Goal: Task Accomplishment & Management: Manage account settings

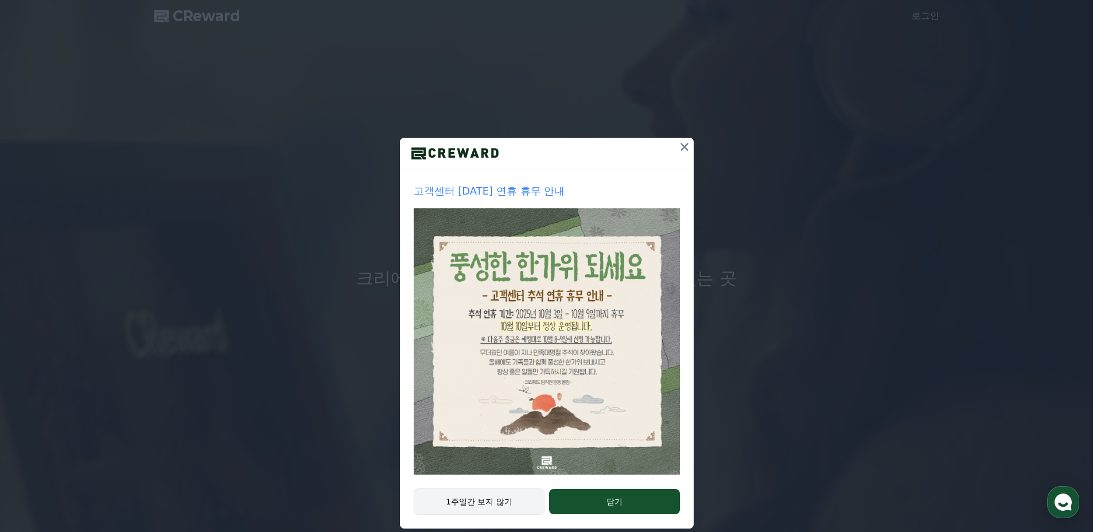
click at [480, 507] on button "1주일간 보지 않기" at bounding box center [479, 501] width 131 height 26
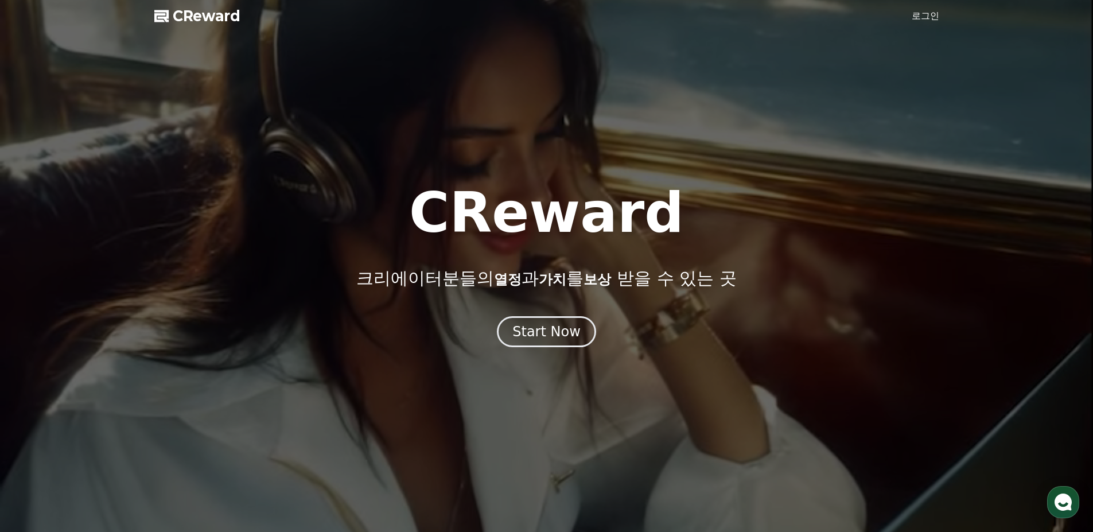
click at [927, 11] on link "로그인" at bounding box center [926, 16] width 28 height 14
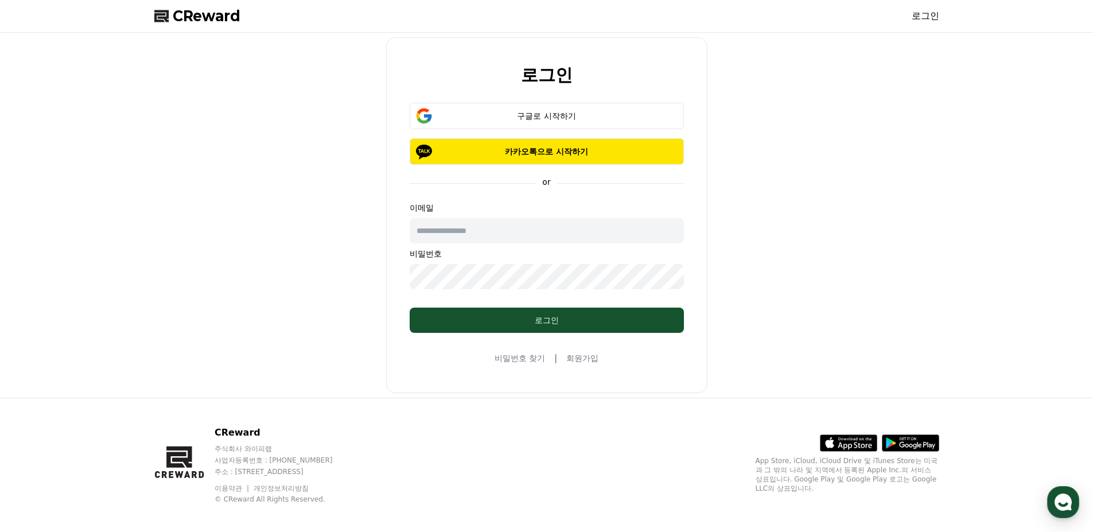
click at [459, 228] on input "text" at bounding box center [547, 230] width 274 height 25
type input "**********"
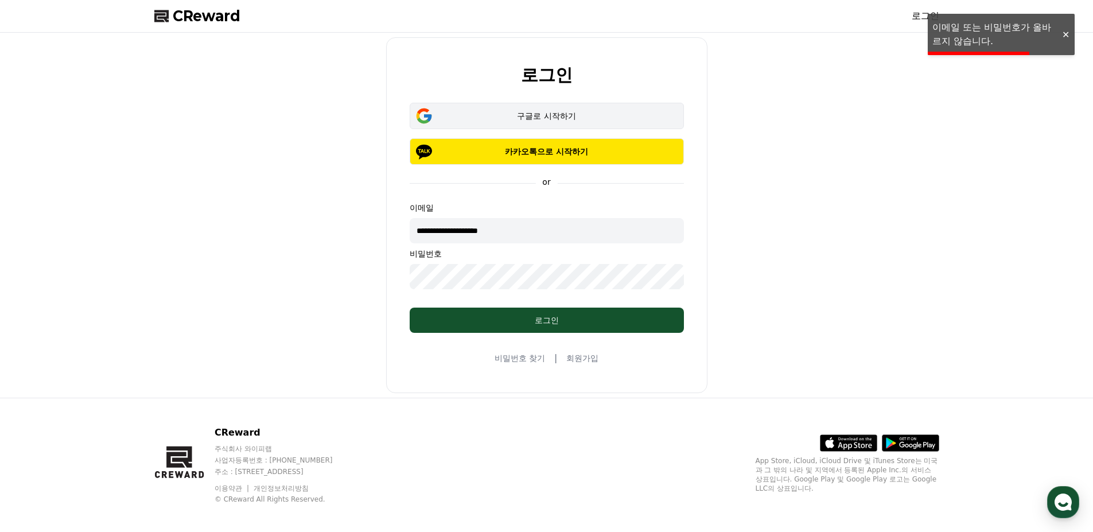
click at [576, 121] on div "구글로 시작하기" at bounding box center [546, 115] width 241 height 11
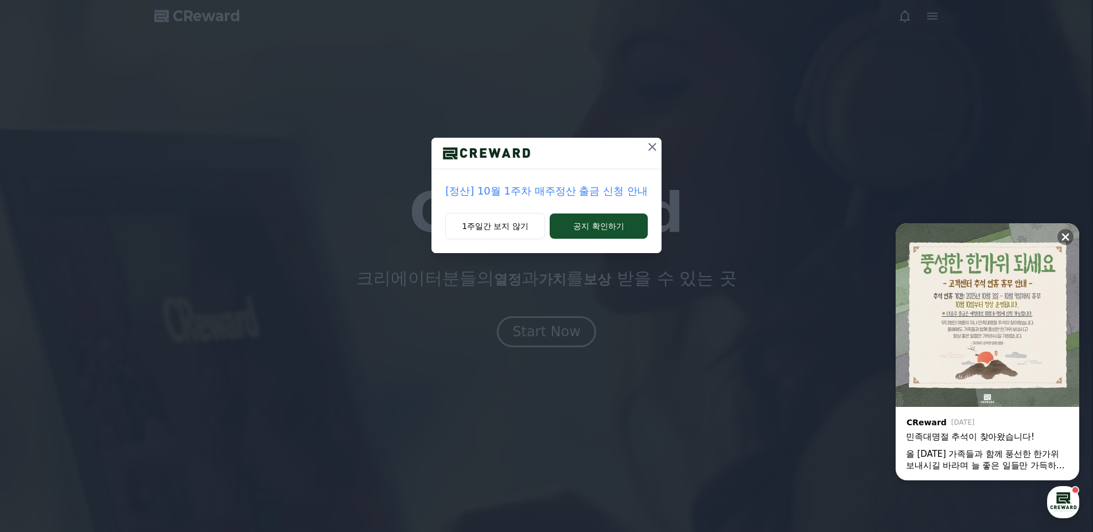
click at [940, 18] on div "[정산] 10월 1주차 매주정산 출금 신청 안내 1주일간 보지 않기 공지 확인하기" at bounding box center [546, 135] width 1093 height 271
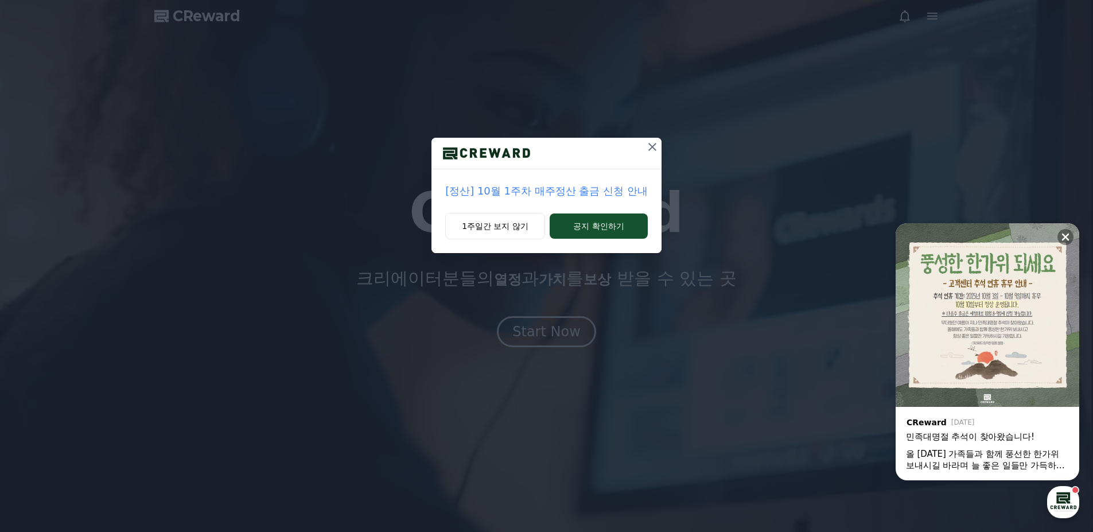
click at [933, 15] on div "[정산] 10월 1주차 매주정산 출금 신청 안내 1주일간 보지 않기 공지 확인하기" at bounding box center [546, 135] width 1093 height 271
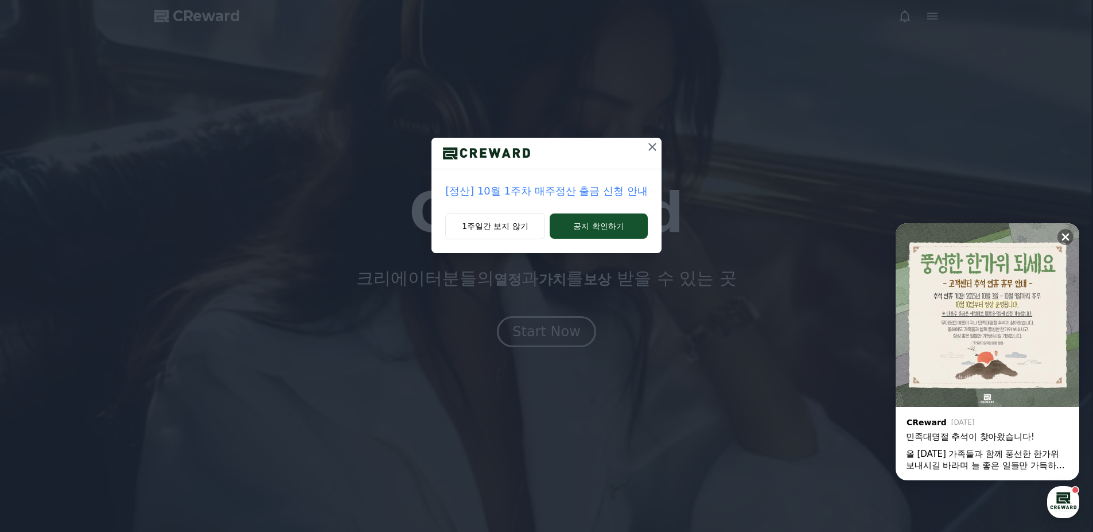
click at [649, 149] on icon at bounding box center [653, 147] width 14 height 14
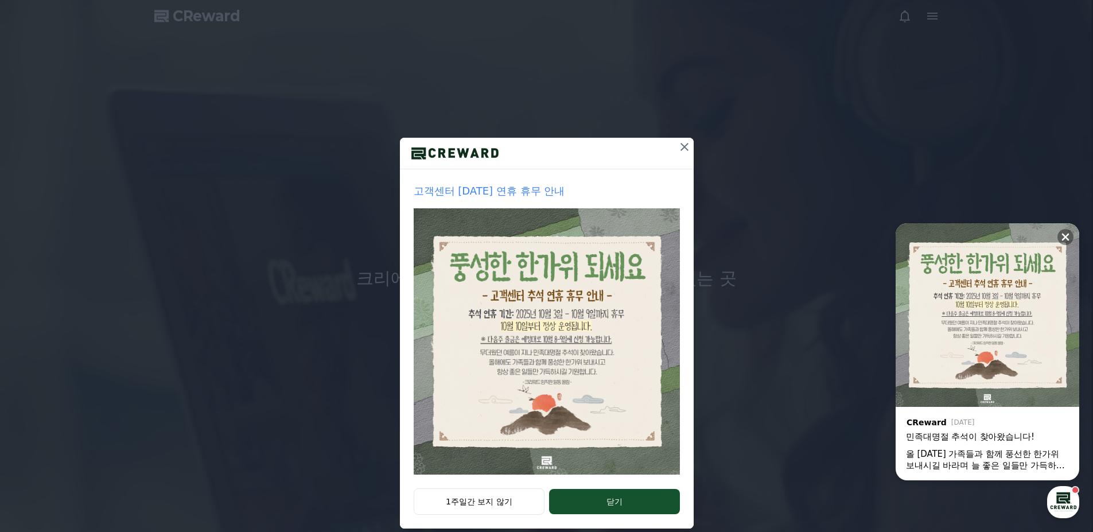
click at [681, 146] on icon at bounding box center [685, 147] width 8 height 8
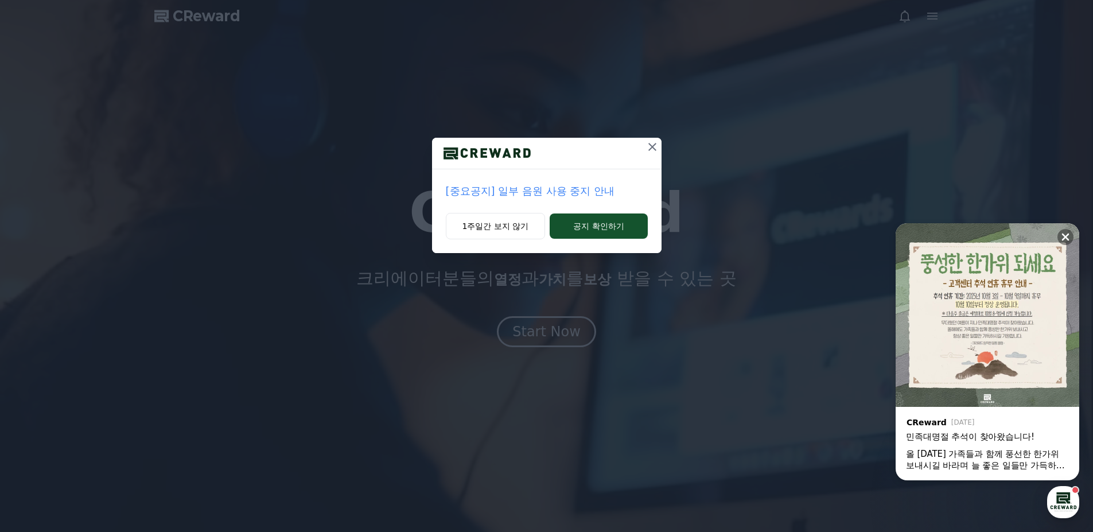
click at [653, 147] on icon at bounding box center [652, 147] width 8 height 8
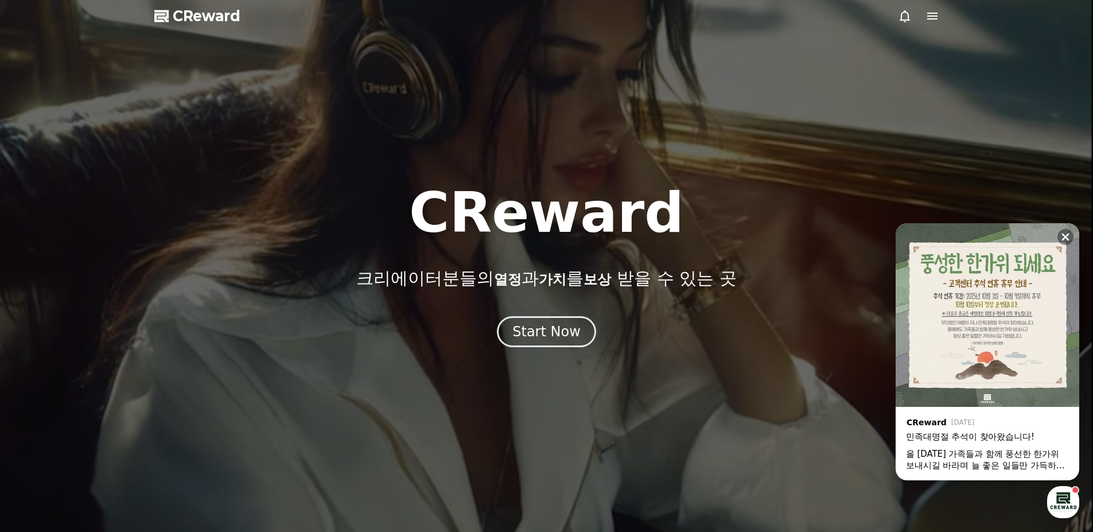
click at [936, 14] on icon at bounding box center [933, 16] width 14 height 14
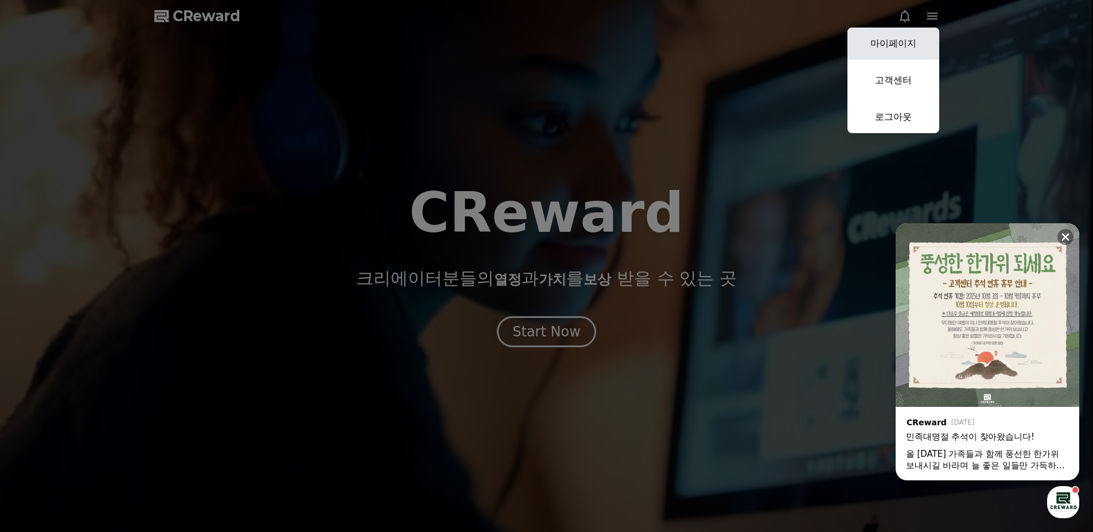
click at [906, 36] on link "마이페이지" at bounding box center [894, 44] width 92 height 32
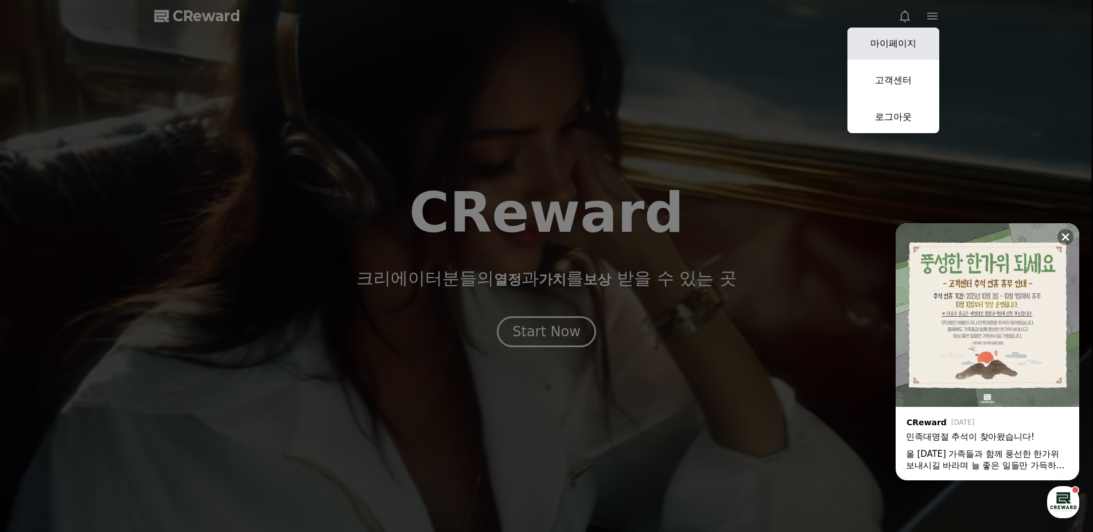
select select "**********"
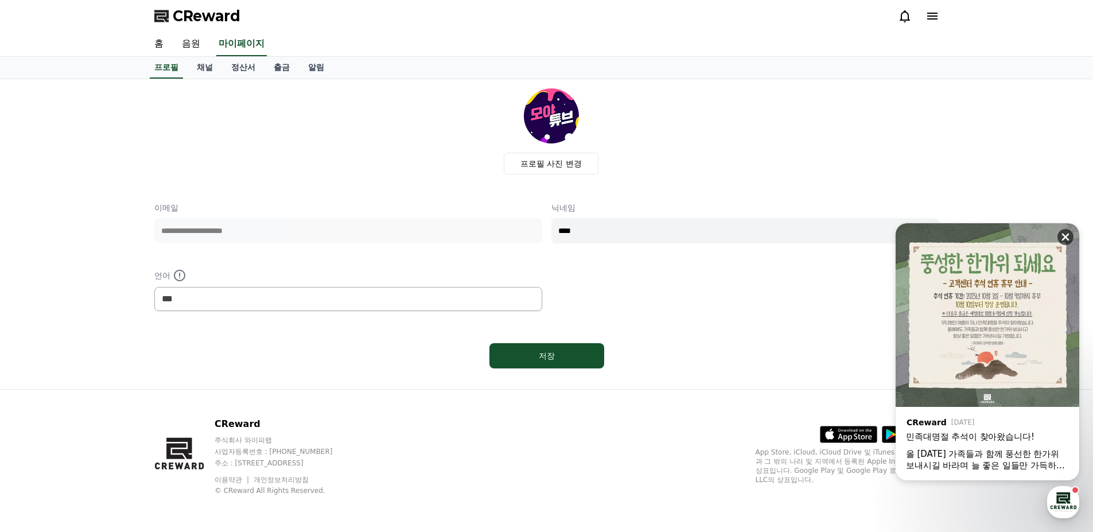
click at [1067, 235] on icon at bounding box center [1065, 236] width 11 height 11
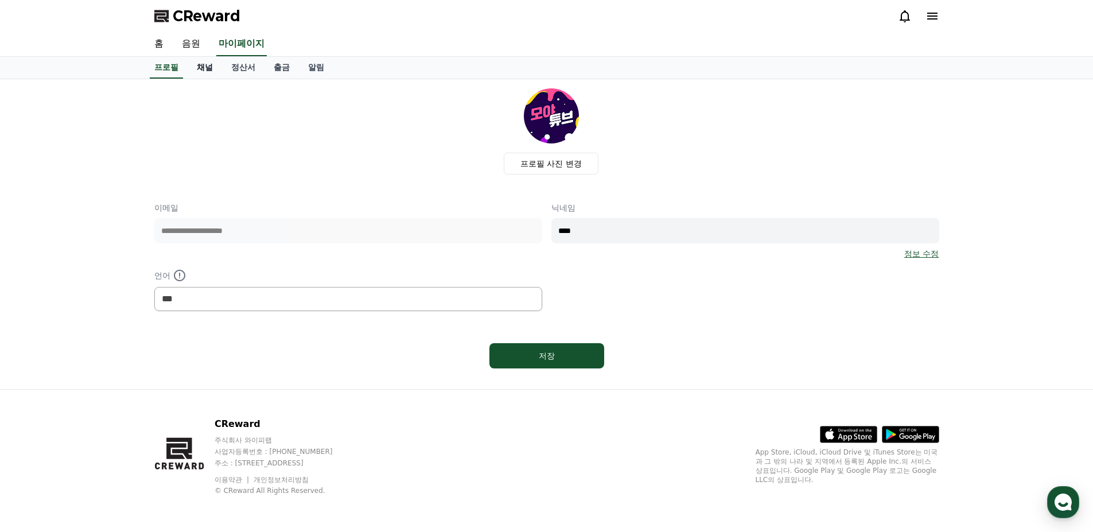
click at [209, 68] on link "채널" at bounding box center [205, 68] width 34 height 22
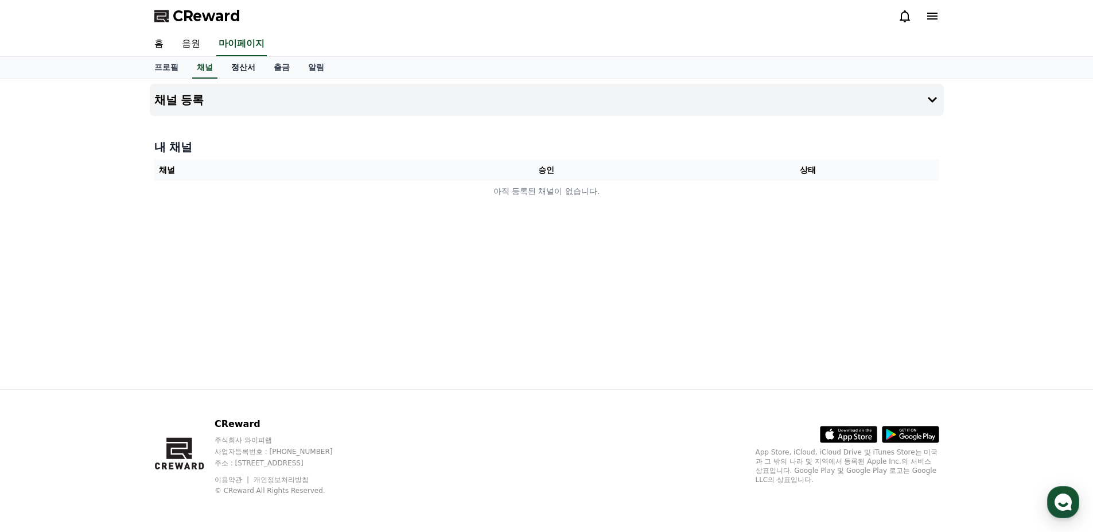
click at [239, 68] on link "정산서" at bounding box center [243, 68] width 42 height 22
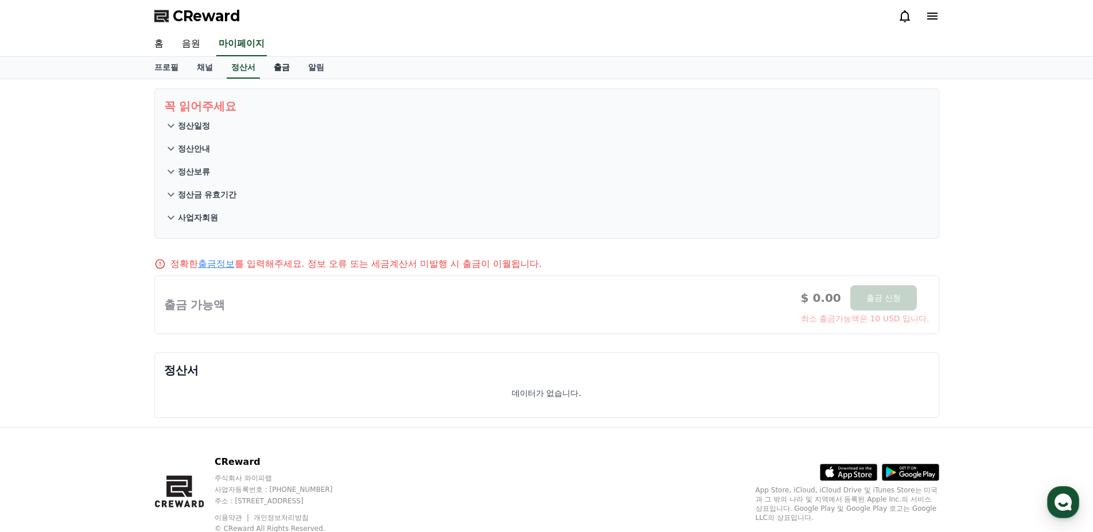
click at [287, 71] on link "출금" at bounding box center [282, 68] width 34 height 22
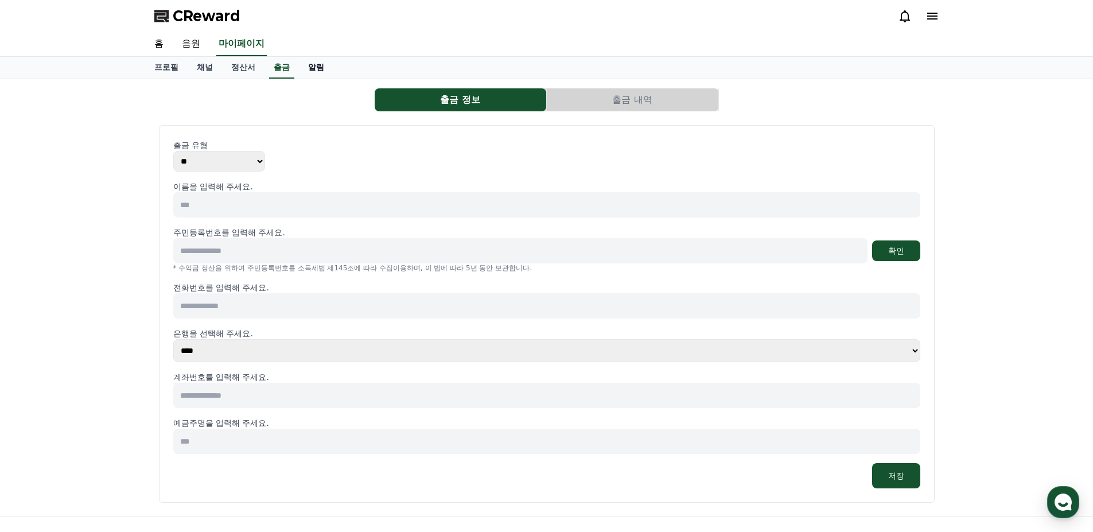
click at [309, 71] on link "알림" at bounding box center [316, 68] width 34 height 22
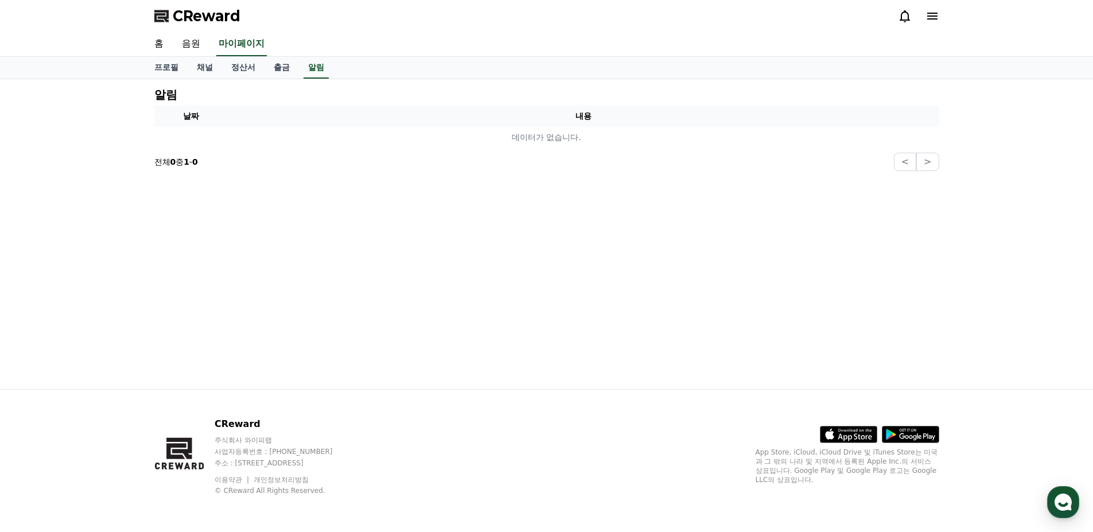
click at [929, 17] on icon at bounding box center [932, 16] width 10 height 7
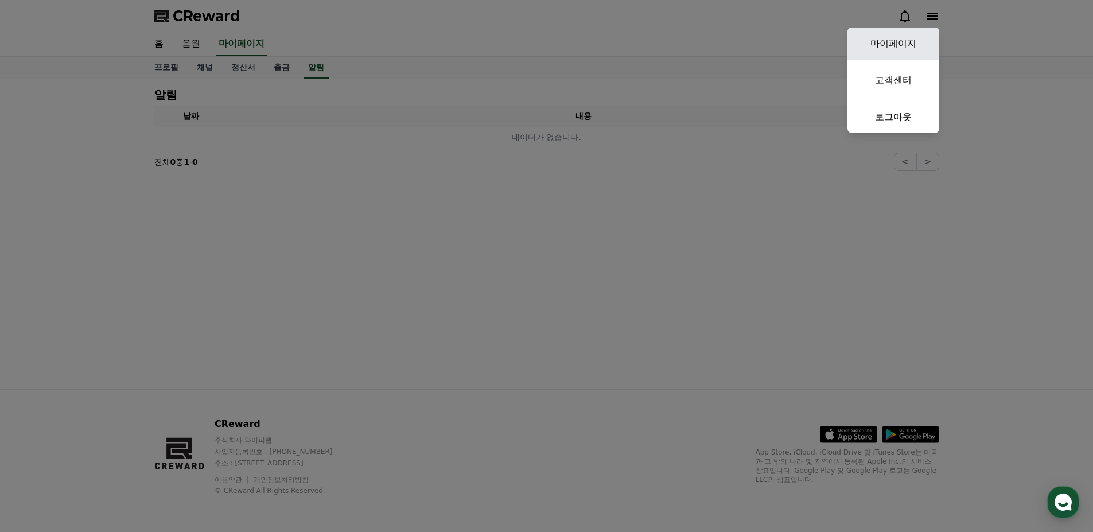
click at [913, 44] on link "마이페이지" at bounding box center [894, 44] width 92 height 32
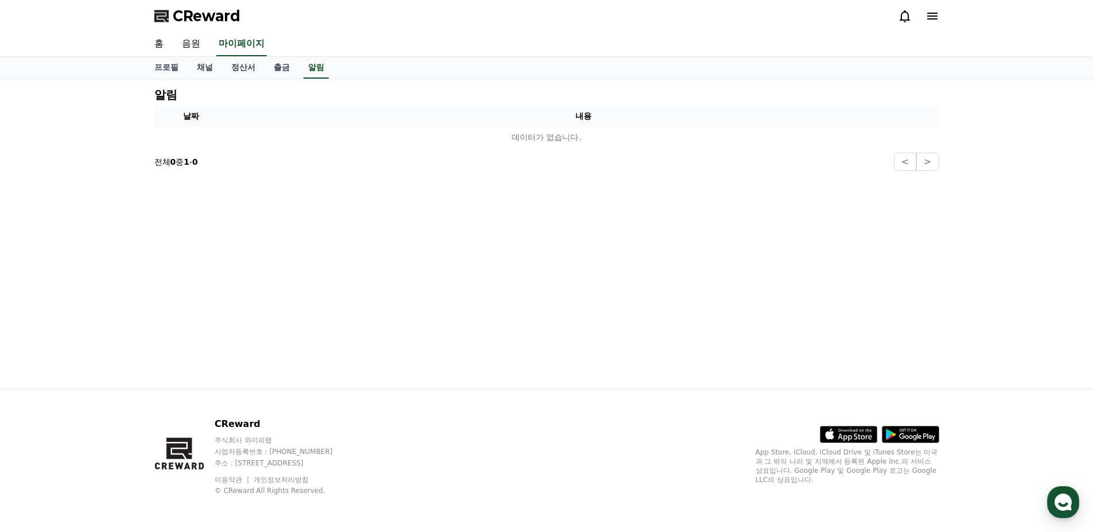
select select "**********"
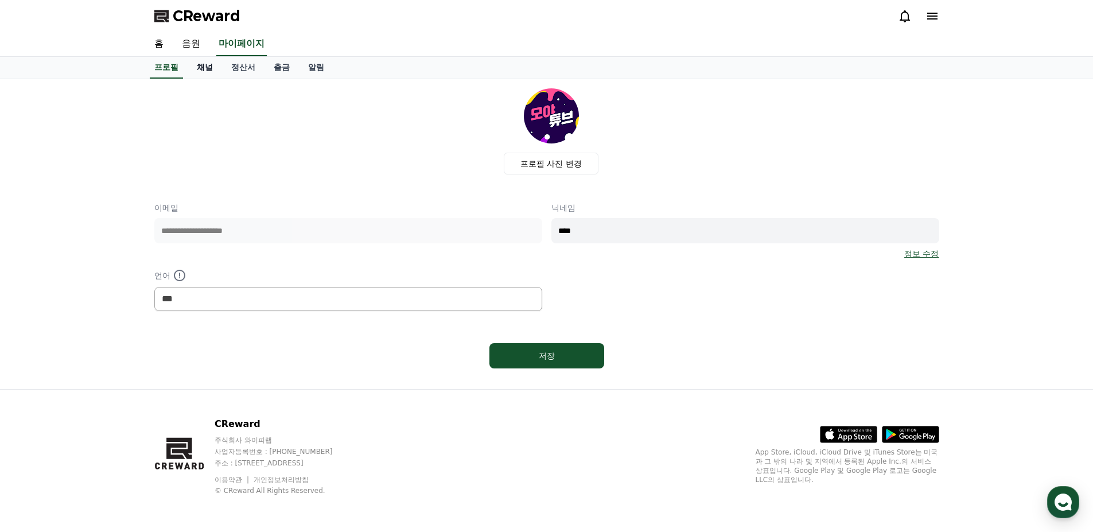
click at [207, 69] on link "채널" at bounding box center [205, 68] width 34 height 22
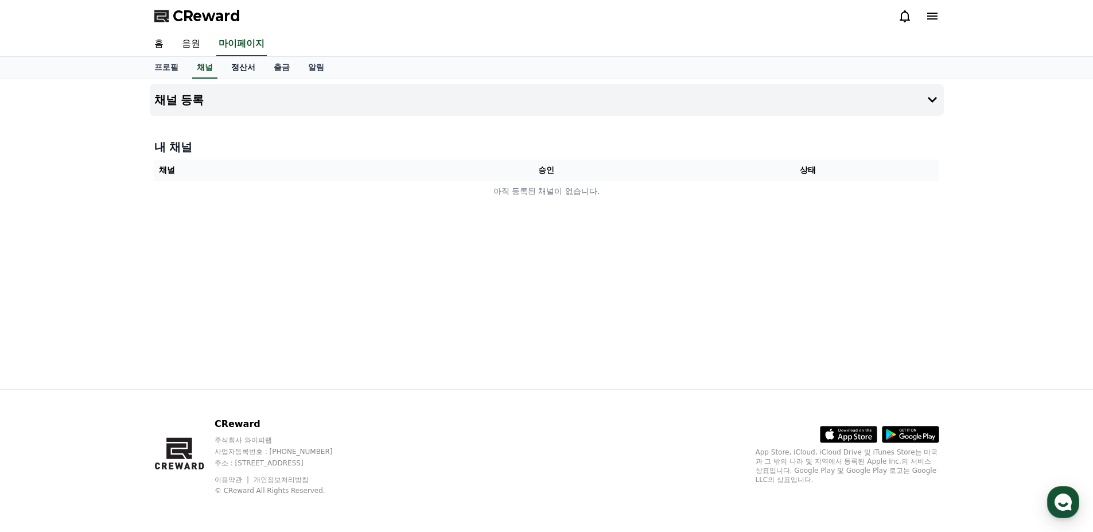
click at [236, 69] on link "정산서" at bounding box center [243, 68] width 42 height 22
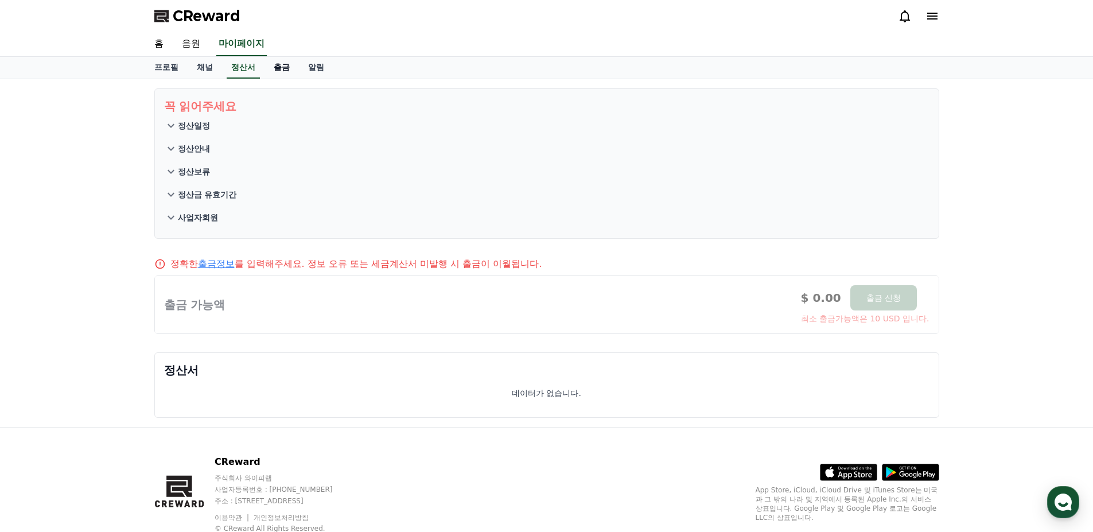
click at [275, 70] on link "출금" at bounding box center [282, 68] width 34 height 22
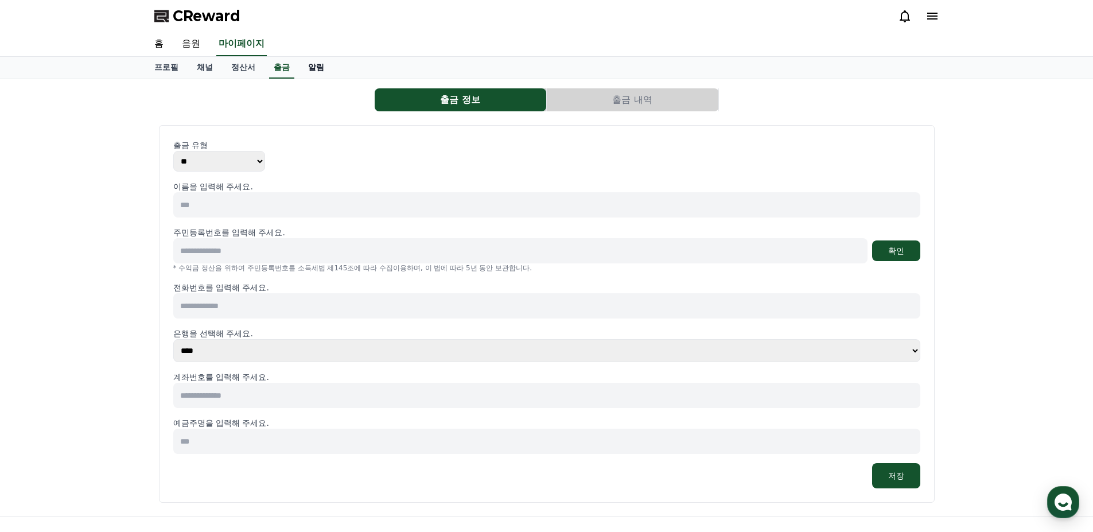
click at [305, 70] on link "알림" at bounding box center [316, 68] width 34 height 22
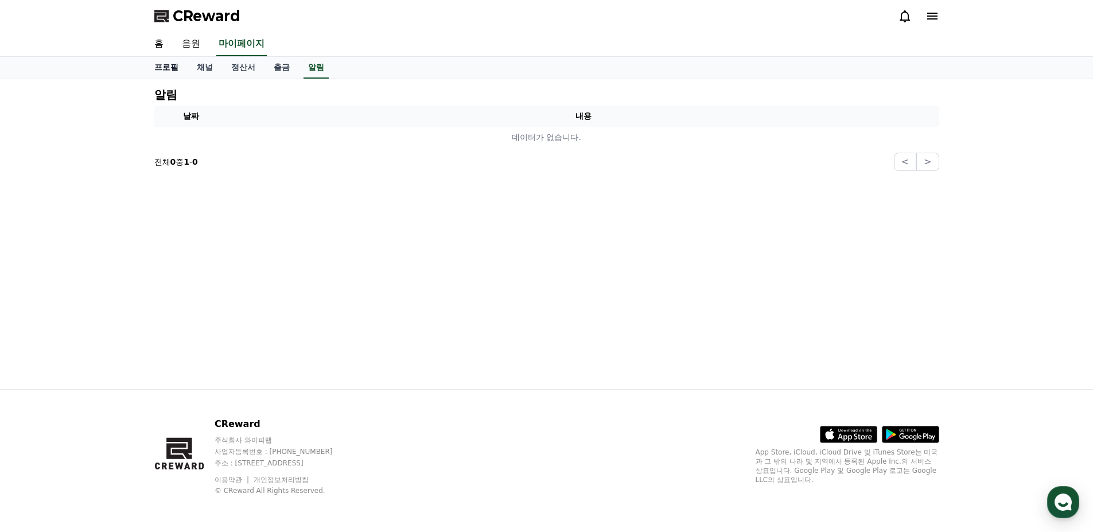
click at [168, 64] on link "프로필" at bounding box center [166, 68] width 42 height 22
select select "**********"
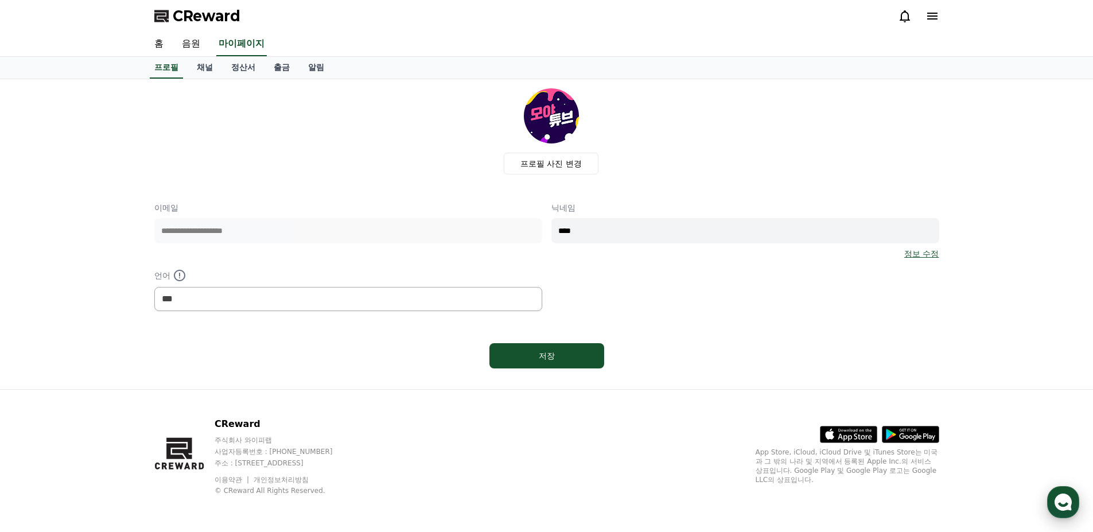
click at [1059, 486] on button "CReward 상담 버튼" at bounding box center [1063, 502] width 32 height 32
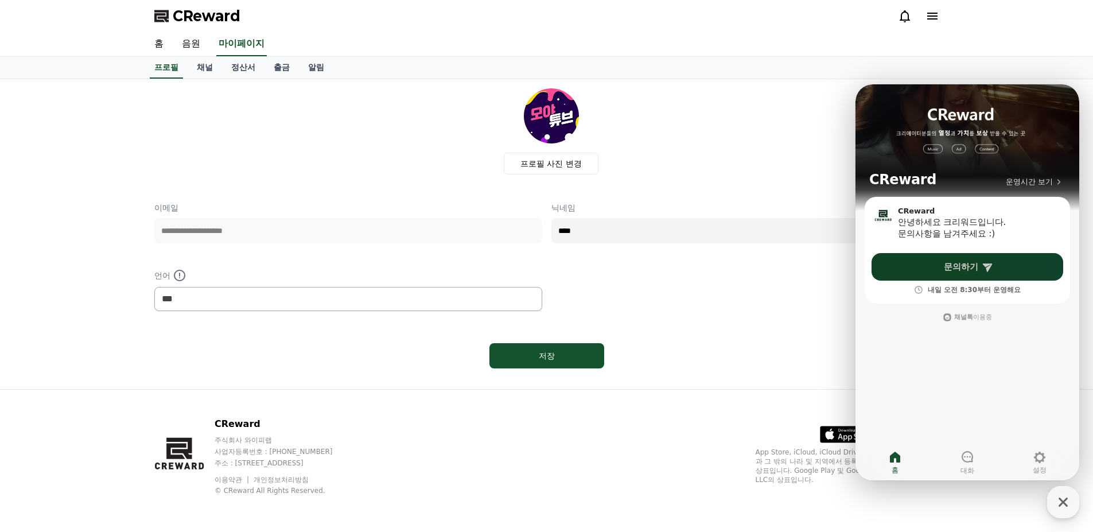
click at [985, 265] on icon at bounding box center [987, 267] width 10 height 9
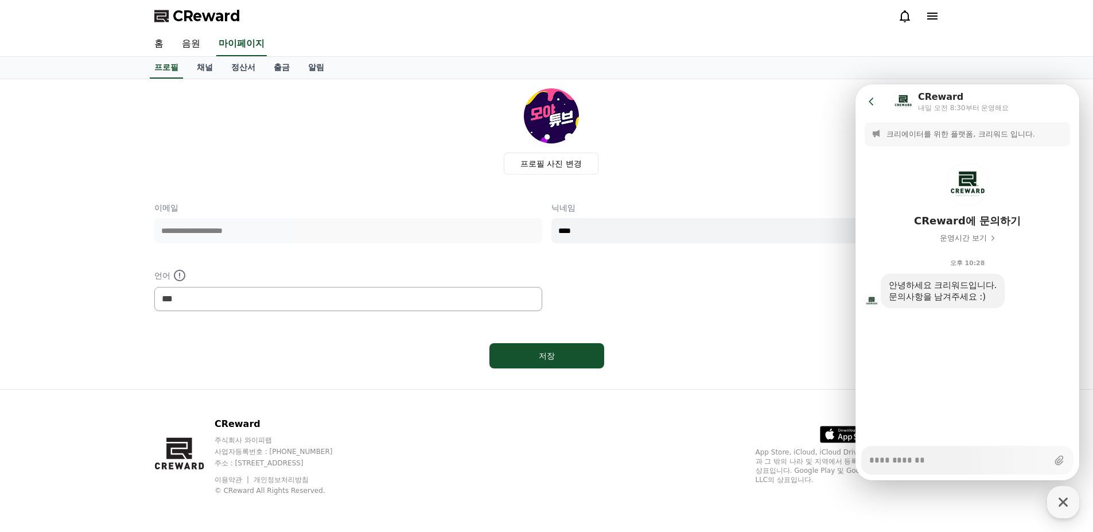
click at [942, 470] on div "Messenger Input Textarea" at bounding box center [958, 460] width 178 height 28
click at [942, 462] on textarea "Messenger Input Textarea" at bounding box center [958, 456] width 178 height 20
type textarea "*"
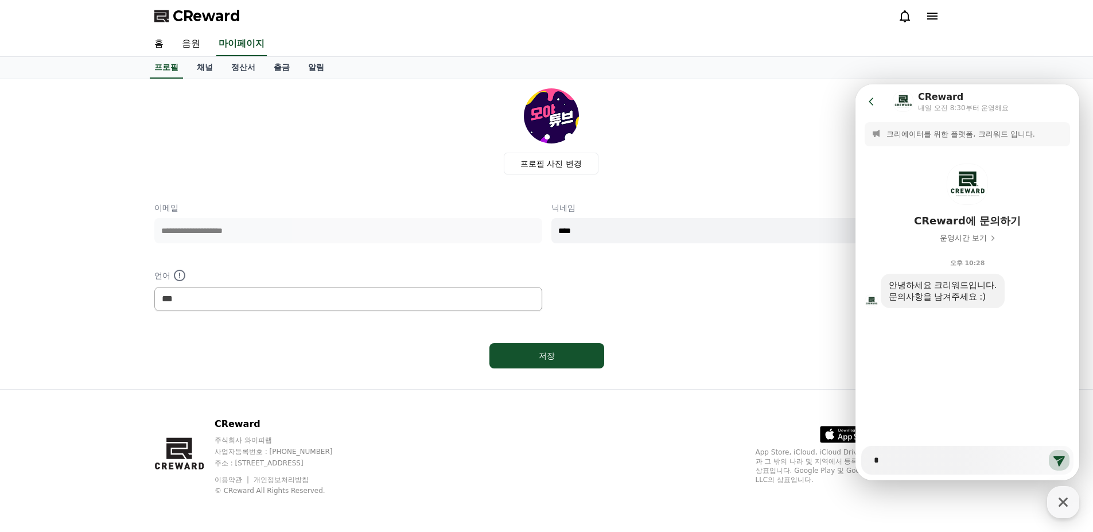
type textarea "**"
type textarea "*"
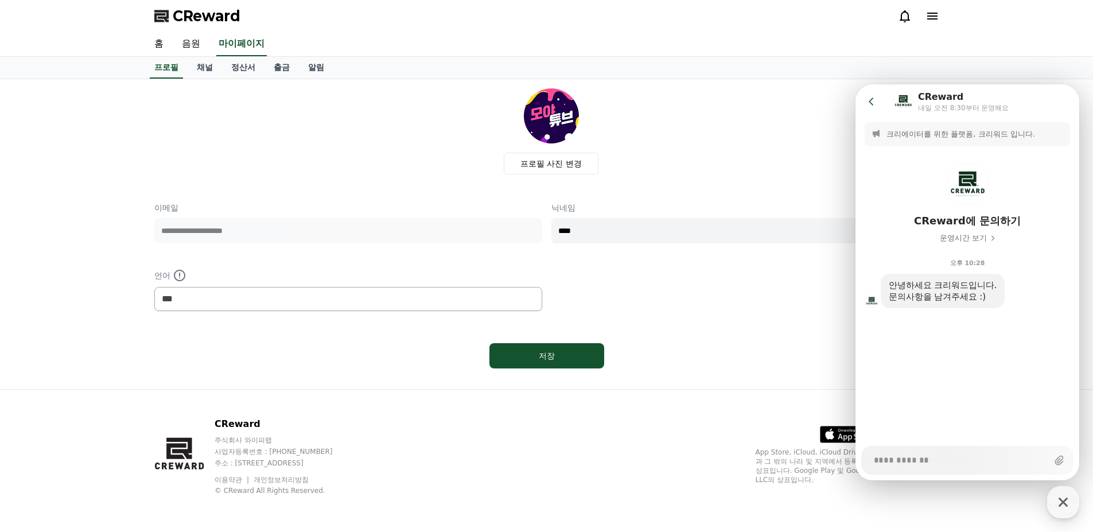
type textarea "*"
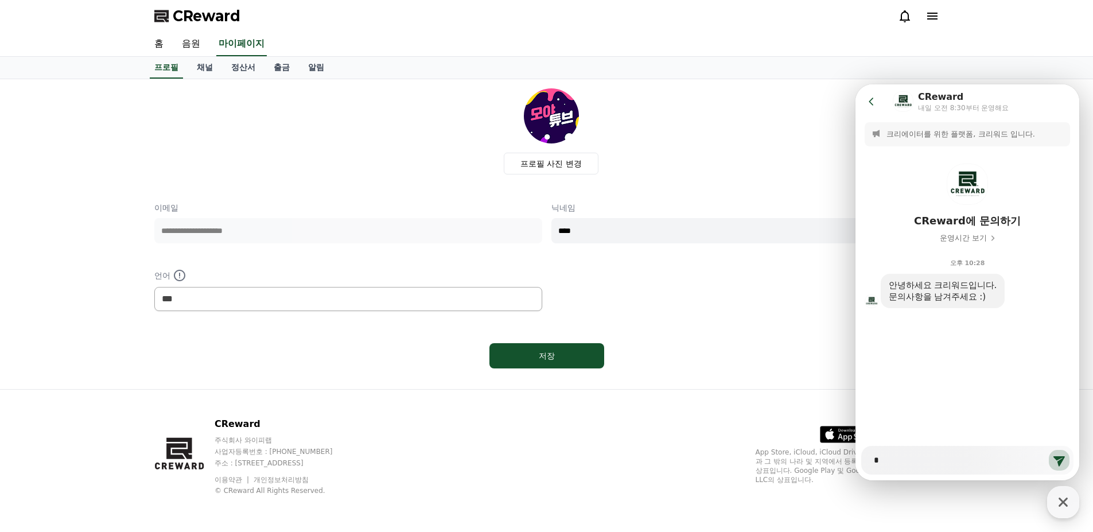
type textarea "*"
type textarea "**"
type textarea "*"
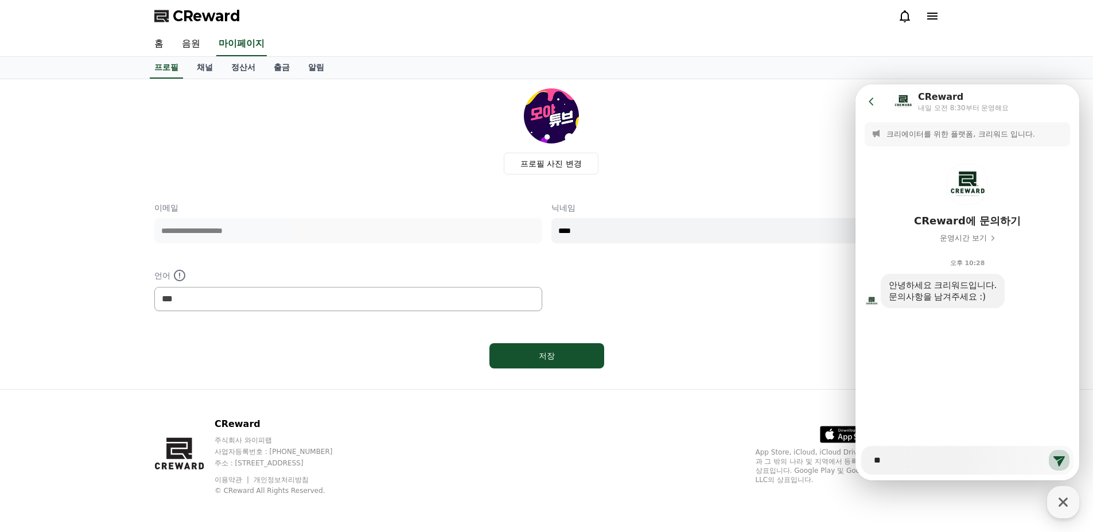
type textarea "**"
type textarea "*"
type textarea "**"
type textarea "*"
type textarea "***"
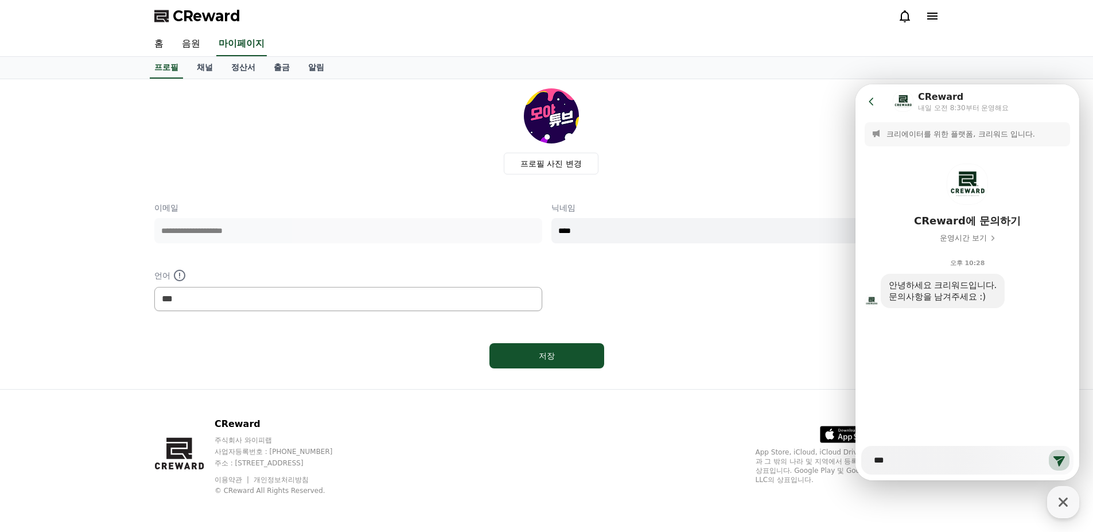
type textarea "*"
type textarea "***"
type textarea "*"
type textarea "***"
type textarea "*"
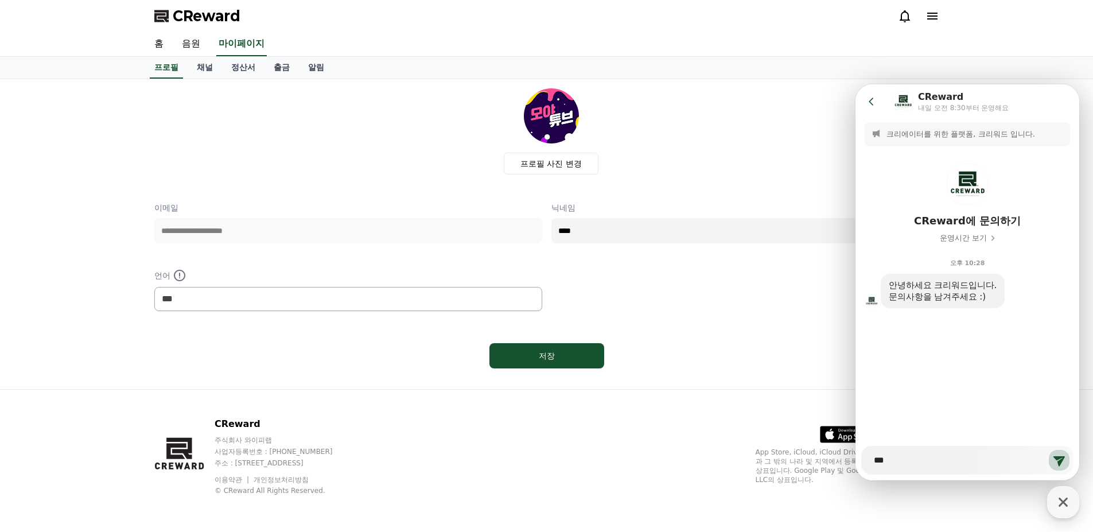
type textarea "***"
type textarea "*"
type textarea "****"
type textarea "*"
type textarea "****"
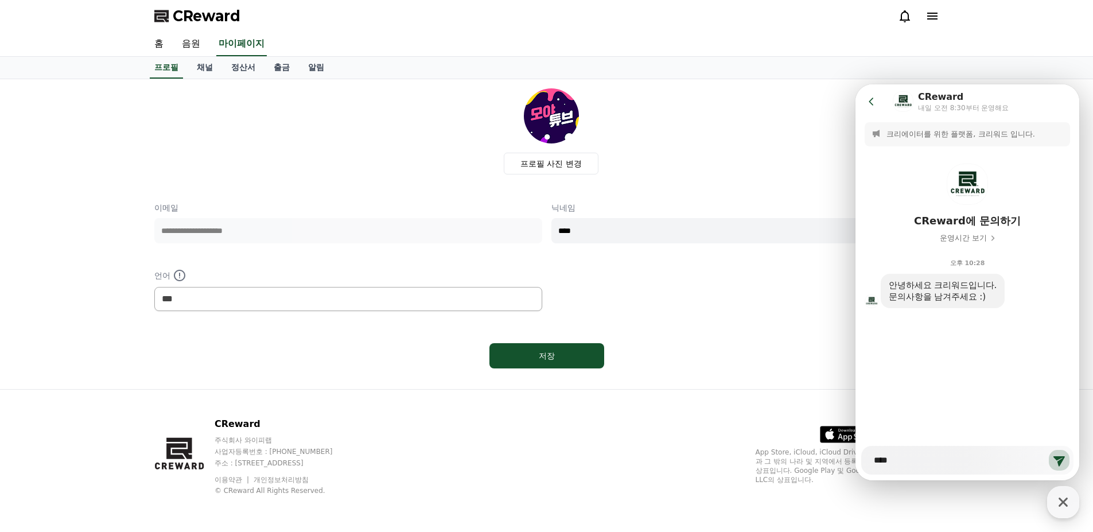
type textarea "*"
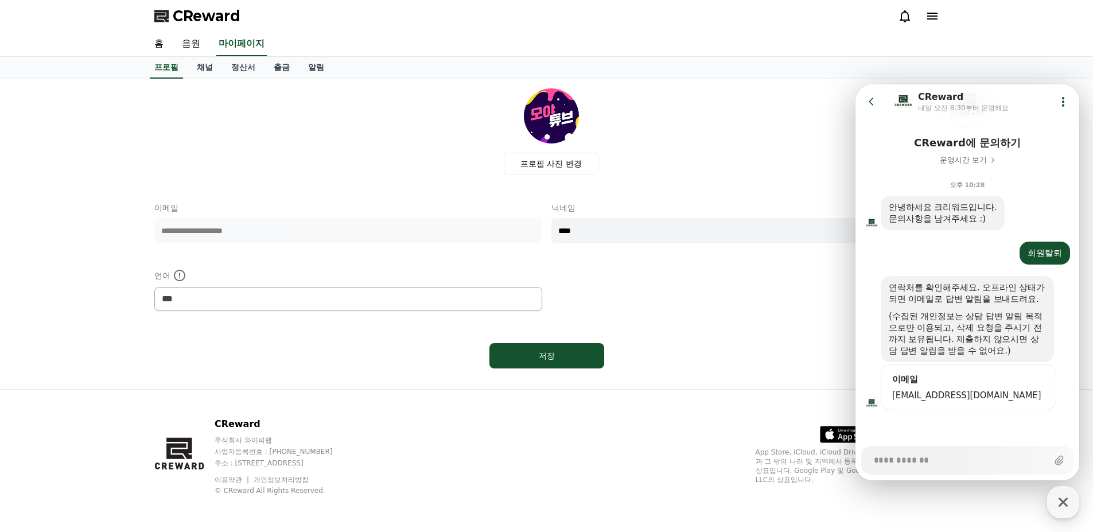
scroll to position [101, 0]
click at [231, 424] on p "CReward" at bounding box center [285, 424] width 140 height 14
copy div "CReward"
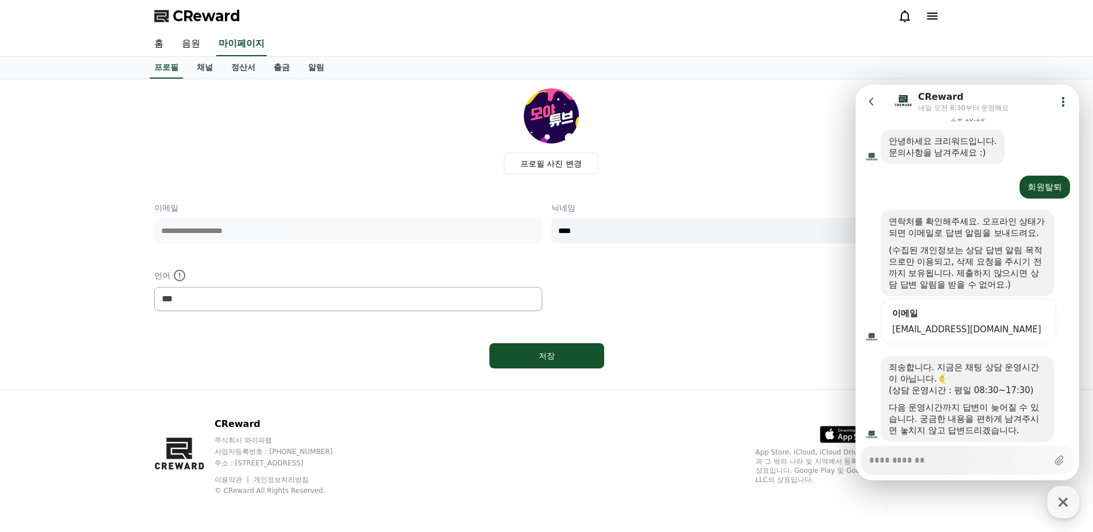
scroll to position [199, 0]
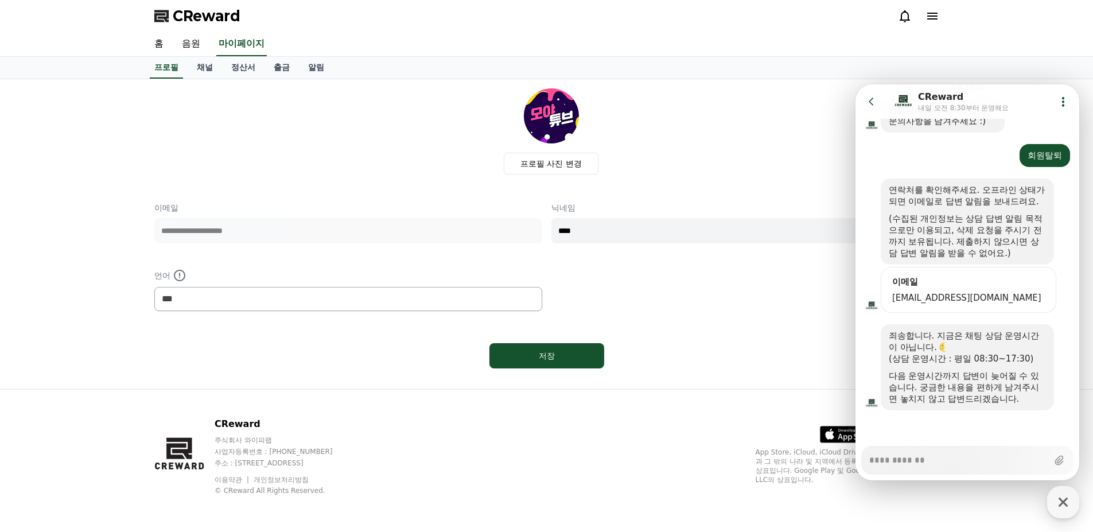
type textarea "*"
click at [794, 241] on input "****" at bounding box center [745, 230] width 388 height 25
click at [698, 138] on div "프로필 사진 변경" at bounding box center [552, 131] width 776 height 86
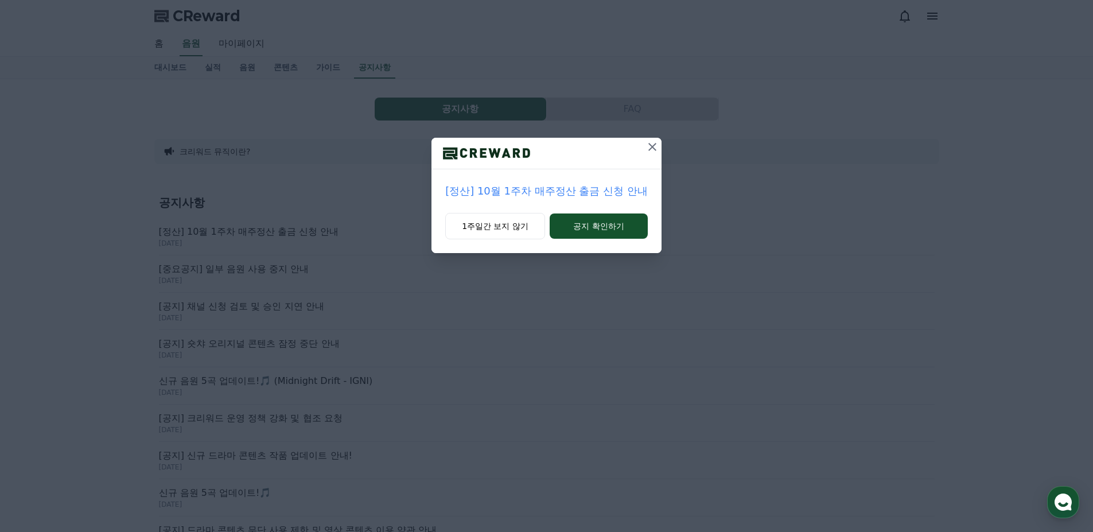
click at [87, 209] on div "[정산] 10월 1주차 매주정산 출금 신청 안내 1주일간 보지 않기 공지 확인하기" at bounding box center [546, 135] width 1093 height 271
click at [653, 145] on icon at bounding box center [653, 147] width 14 height 14
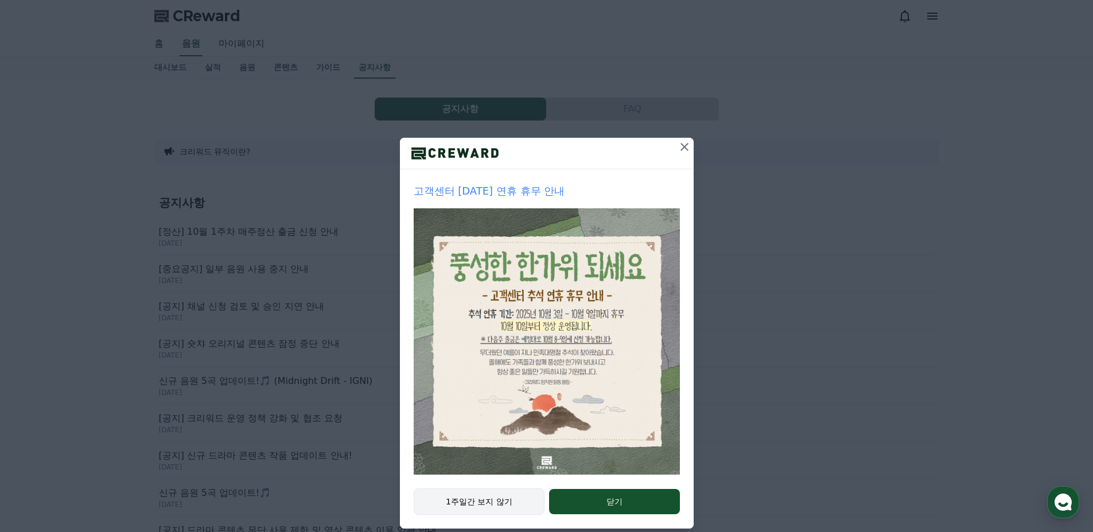
click at [510, 498] on button "1주일간 보지 않기" at bounding box center [479, 501] width 131 height 26
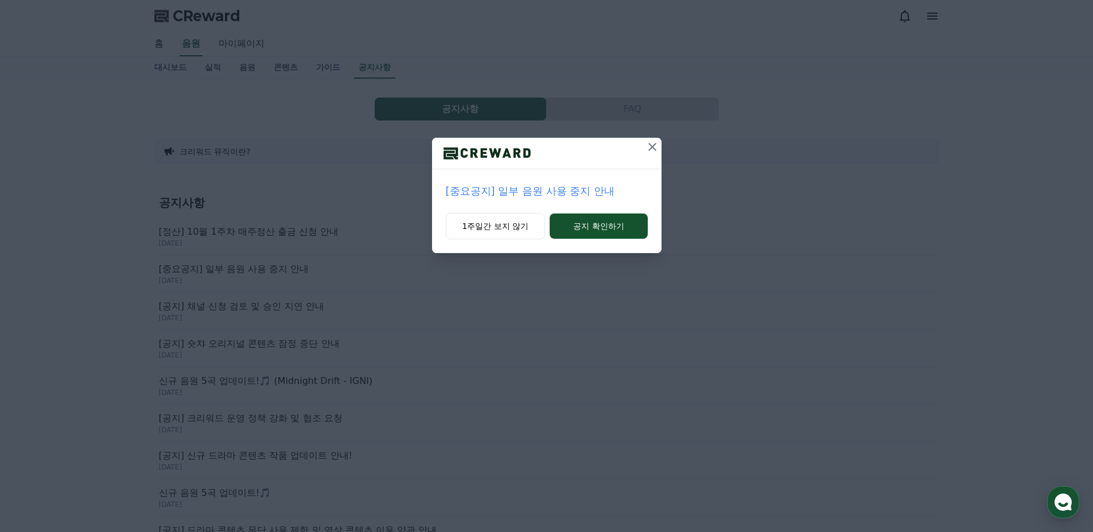
click at [504, 510] on div "[중요공지] 일부 음원 사용 중지 안내 1주일간 보지 않기 공지 확인하기" at bounding box center [546, 266] width 1093 height 532
click at [489, 230] on button "1주일간 보지 않기" at bounding box center [496, 226] width 100 height 26
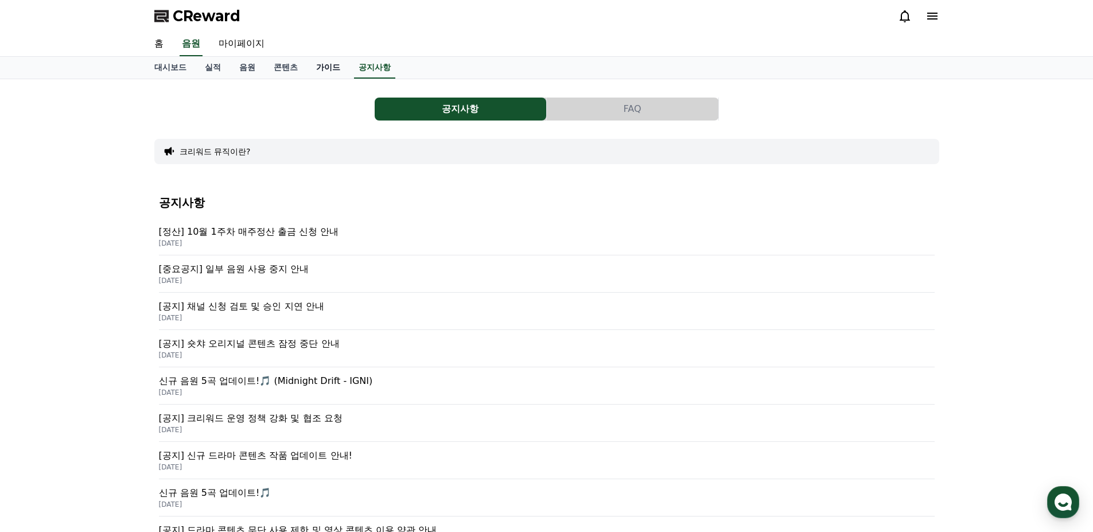
click at [328, 67] on link "가이드" at bounding box center [328, 68] width 42 height 22
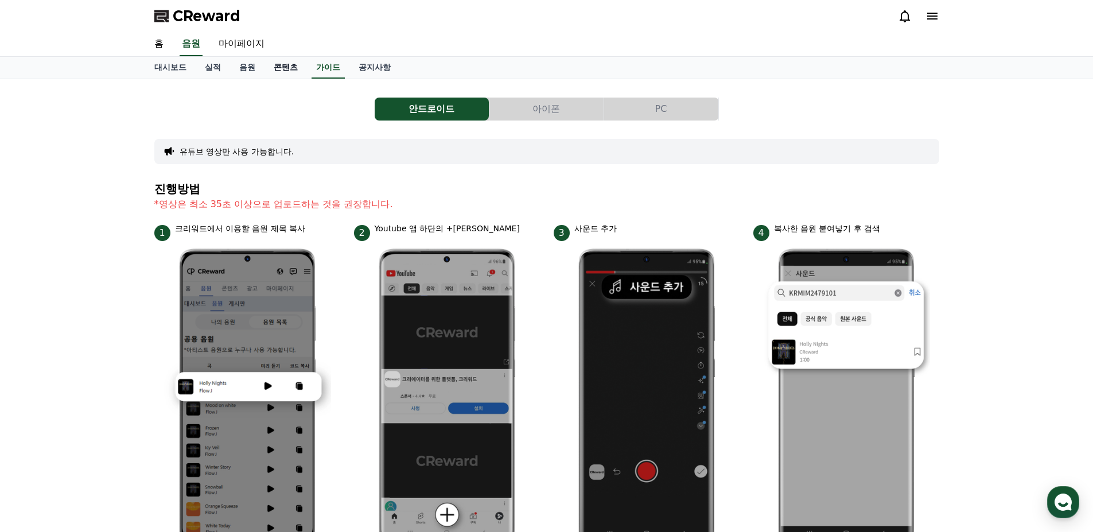
click at [286, 69] on link "콘텐츠" at bounding box center [286, 68] width 42 height 22
click at [164, 71] on link "대시보드" at bounding box center [170, 68] width 50 height 22
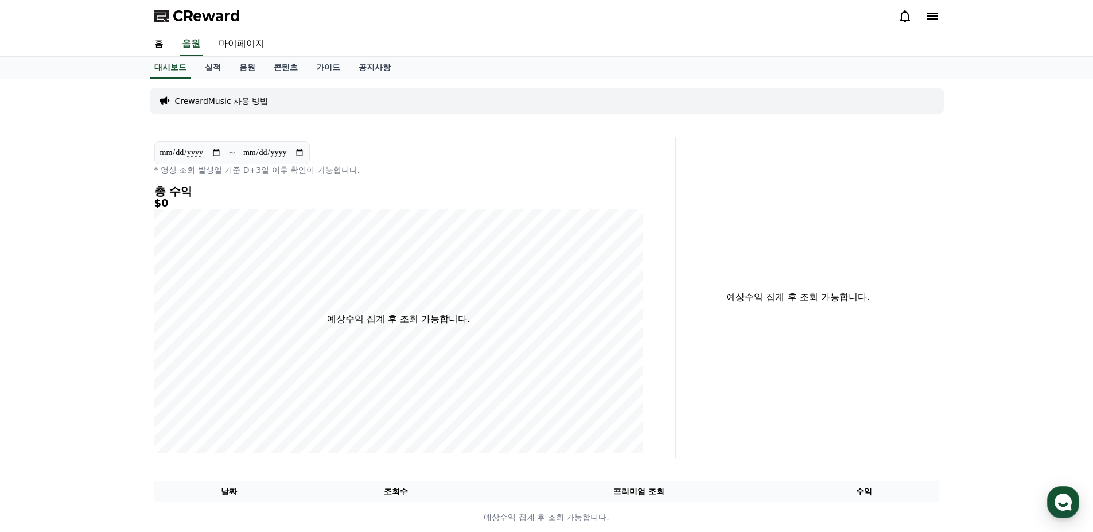
click at [401, 67] on div "대시보드 실적 음원 콘텐츠 가이드 공지사항" at bounding box center [546, 68] width 803 height 22
click at [380, 68] on link "공지사항" at bounding box center [374, 68] width 50 height 22
click at [380, 68] on link "공지사항" at bounding box center [374, 68] width 41 height 22
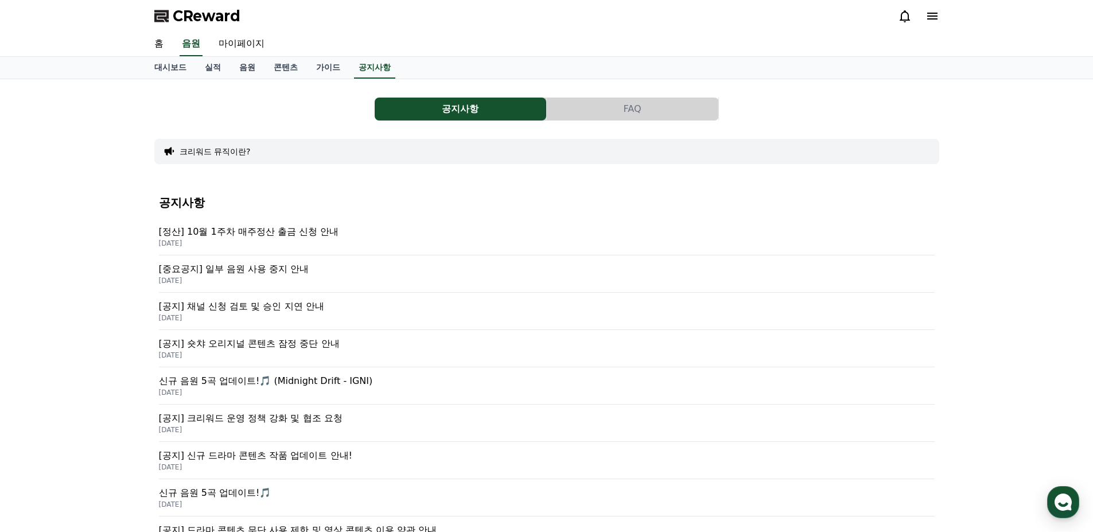
click at [653, 101] on button "FAQ" at bounding box center [633, 109] width 172 height 23
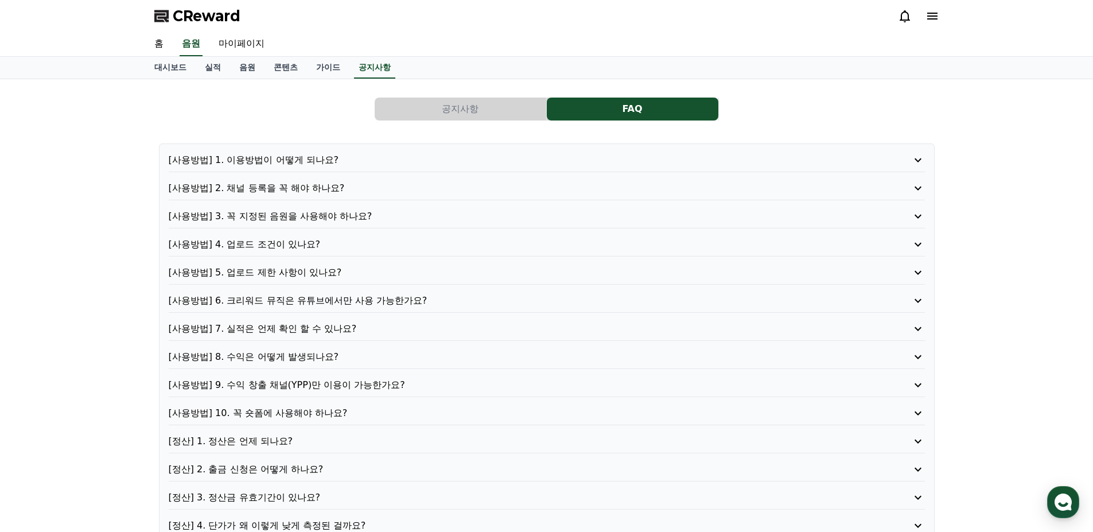
click at [927, 18] on icon at bounding box center [932, 16] width 10 height 7
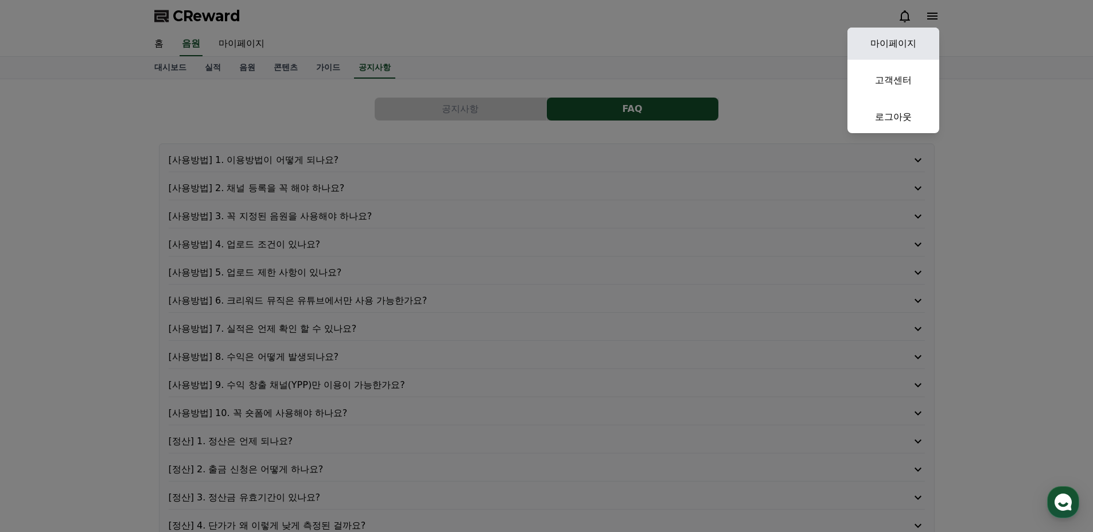
click at [915, 39] on link "마이페이지" at bounding box center [894, 44] width 92 height 32
select select "**********"
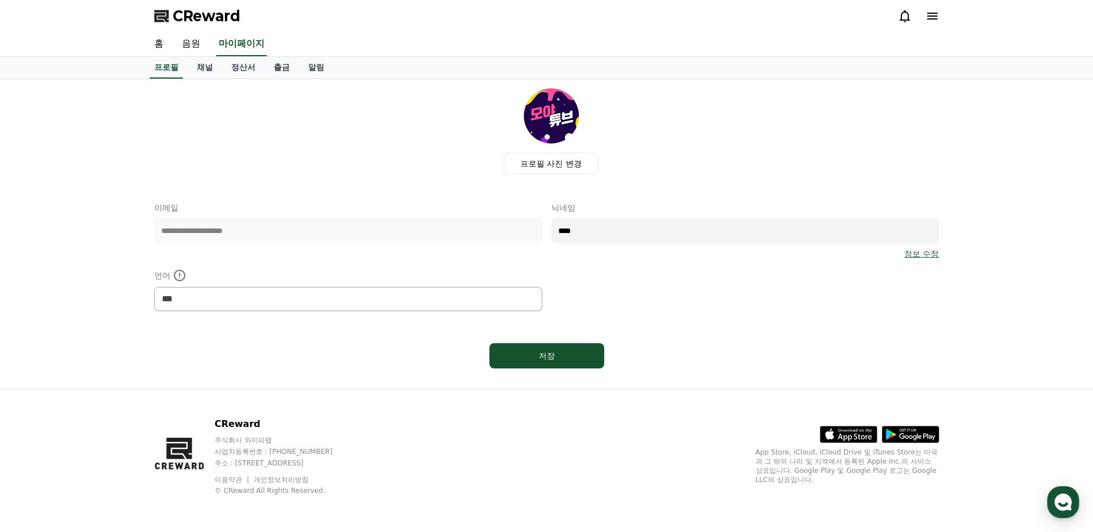
click at [932, 7] on div at bounding box center [918, 16] width 41 height 18
click at [928, 17] on icon at bounding box center [932, 16] width 10 height 7
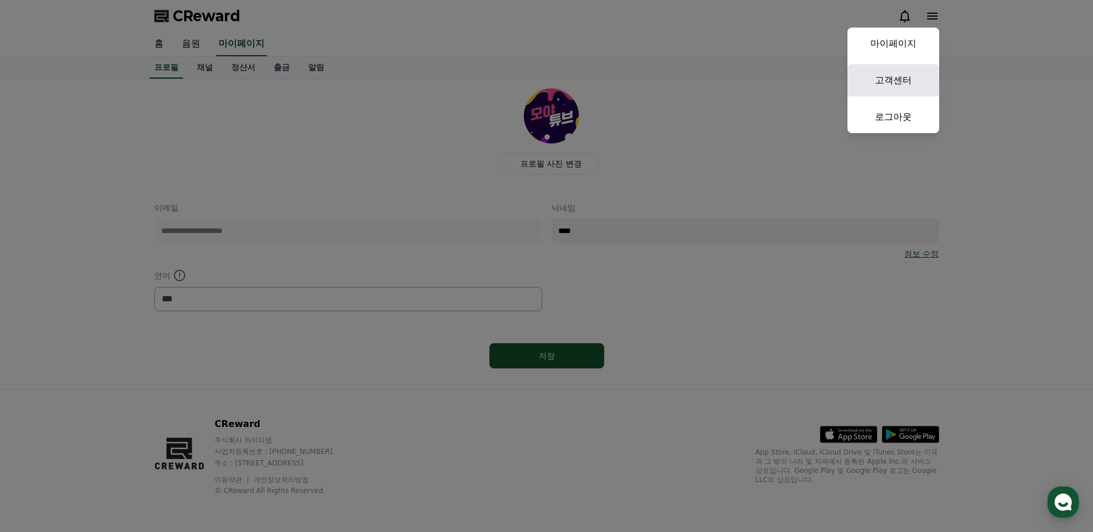
click at [900, 76] on link "고객센터" at bounding box center [894, 80] width 92 height 32
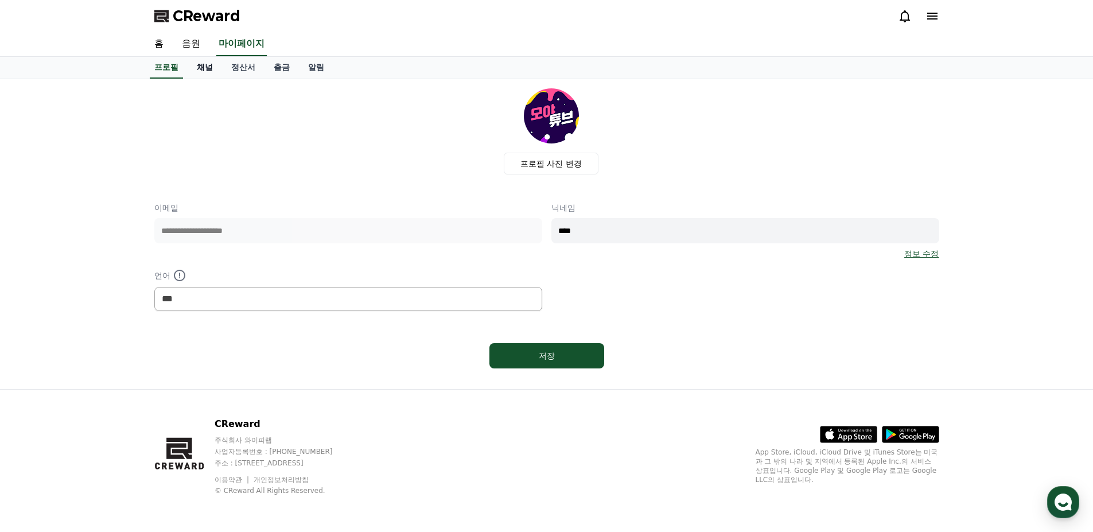
click at [221, 68] on link "채널" at bounding box center [205, 68] width 34 height 22
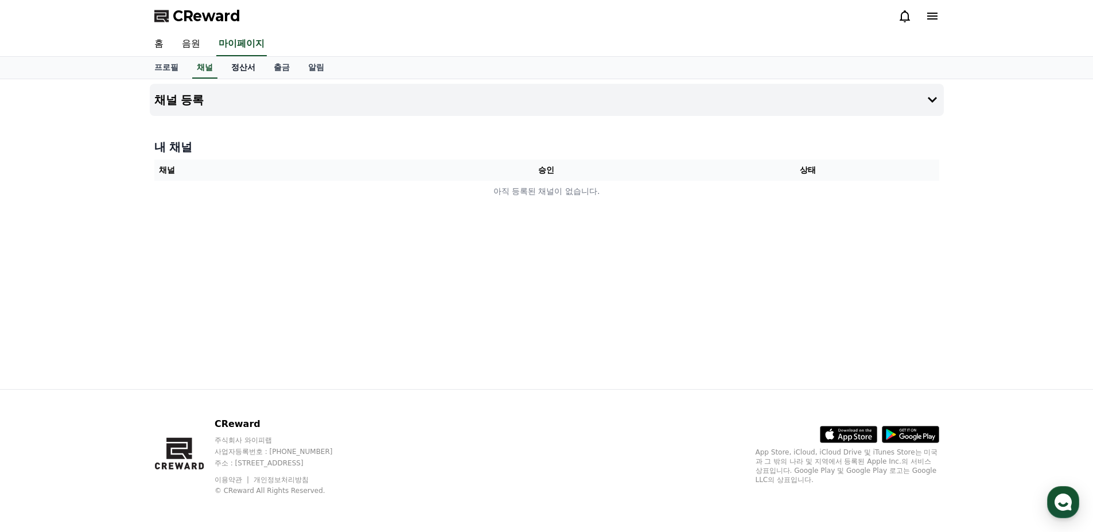
click at [245, 62] on link "정산서" at bounding box center [243, 68] width 42 height 22
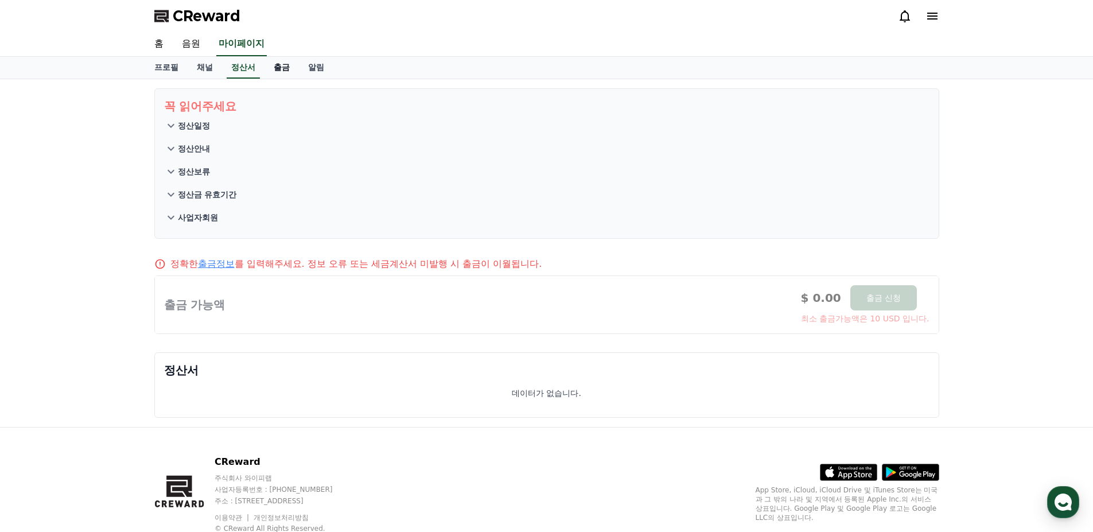
click at [274, 75] on link "출금" at bounding box center [282, 68] width 34 height 22
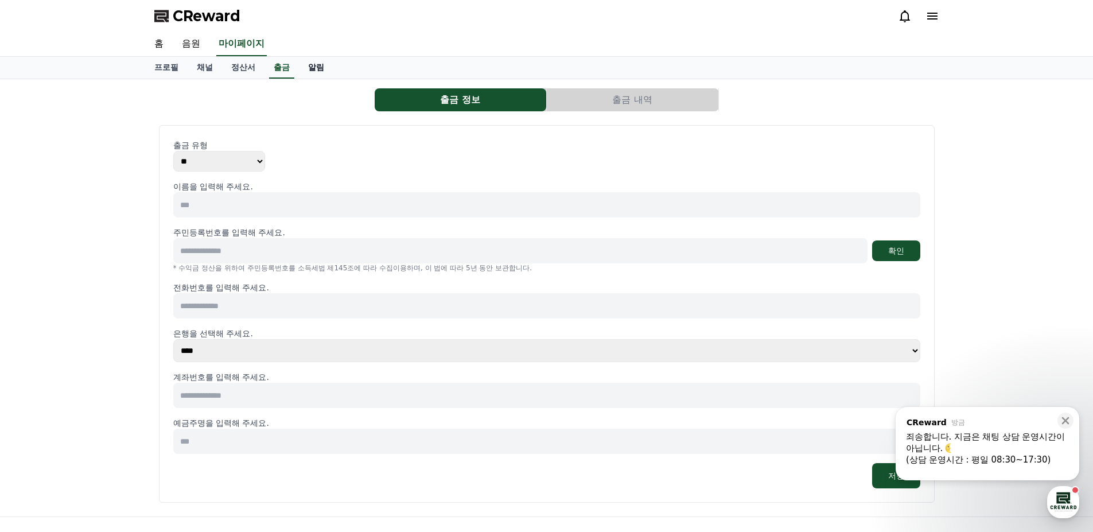
click at [307, 68] on link "알림" at bounding box center [316, 68] width 34 height 22
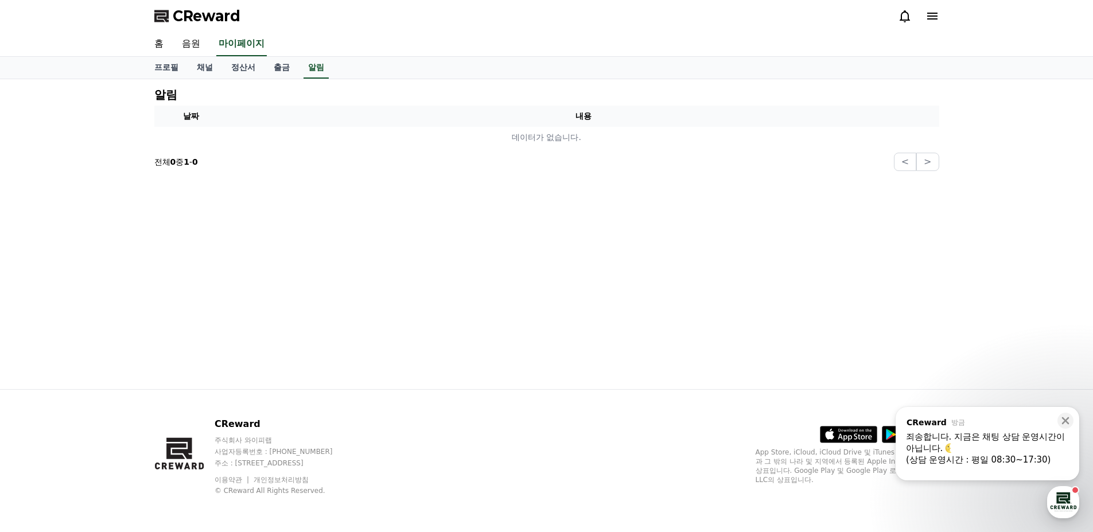
click at [979, 441] on div "죄송합니다. 지금은 채팅 상담 운영시간이 아닙니다." at bounding box center [987, 442] width 163 height 23
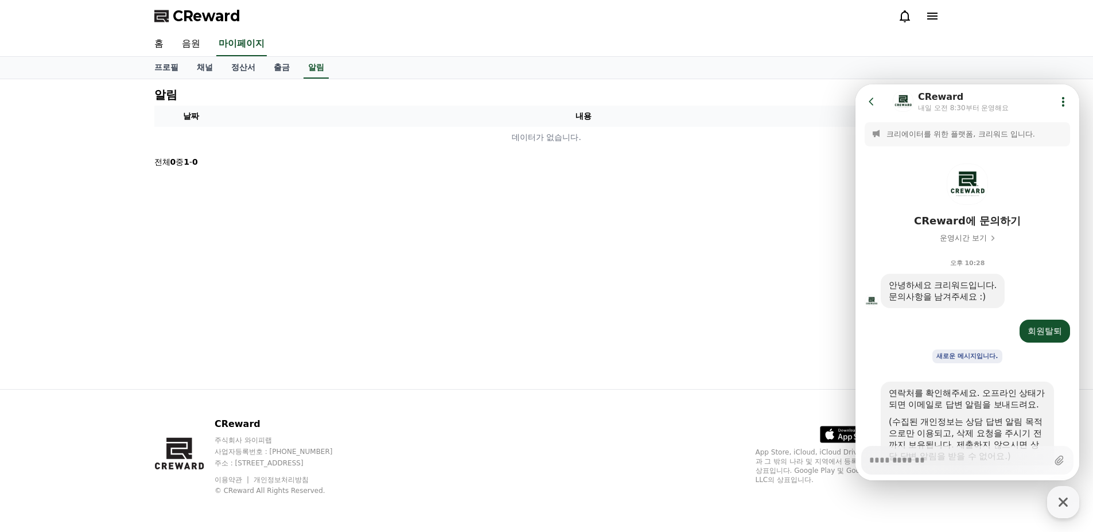
scroll to position [226, 0]
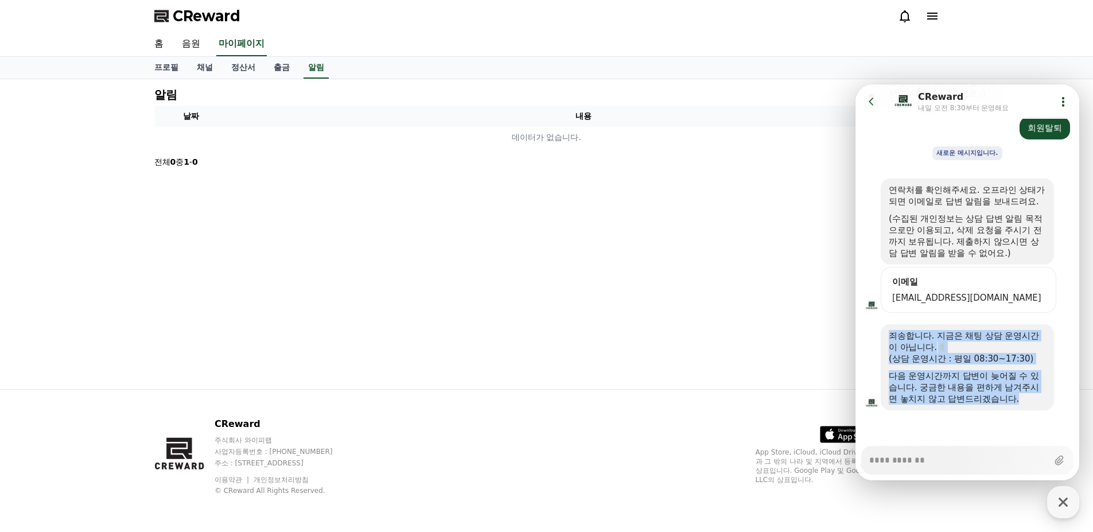
drag, startPoint x: 889, startPoint y: 335, endPoint x: 1042, endPoint y: 410, distance: 170.2
click at [1042, 410] on section "Message List 크리에이터를 위한 플랫폼, 크리워드 입니다. CReward에 문의하기 운영시간 보기 오후 10:28 A message …" at bounding box center [968, 181] width 224 height 530
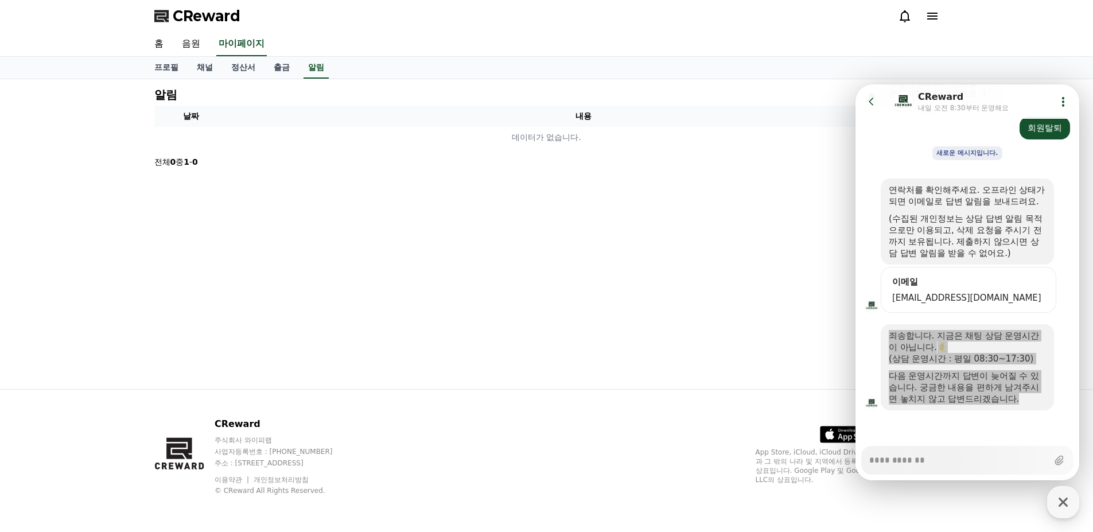
click at [729, 329] on div "알림 날짜 내용 데이터가 없습니다. 전체 0 중 1 - 0 < >" at bounding box center [546, 234] width 803 height 310
click at [683, 290] on div "알림 날짜 내용 데이터가 없습니다. 전체 0 중 1 - 0 < >" at bounding box center [546, 234] width 803 height 310
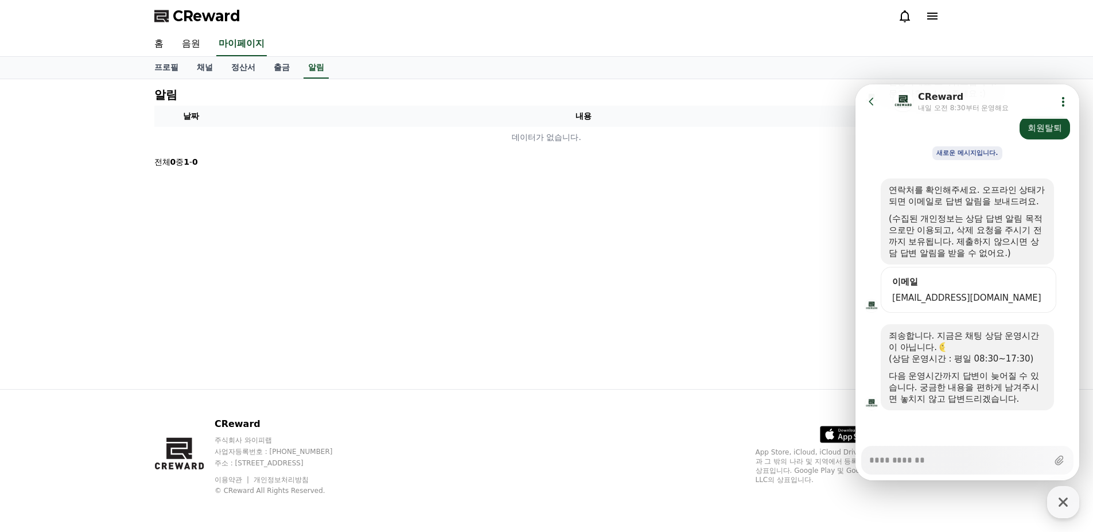
click at [945, 277] on div "이메일" at bounding box center [968, 281] width 157 height 11
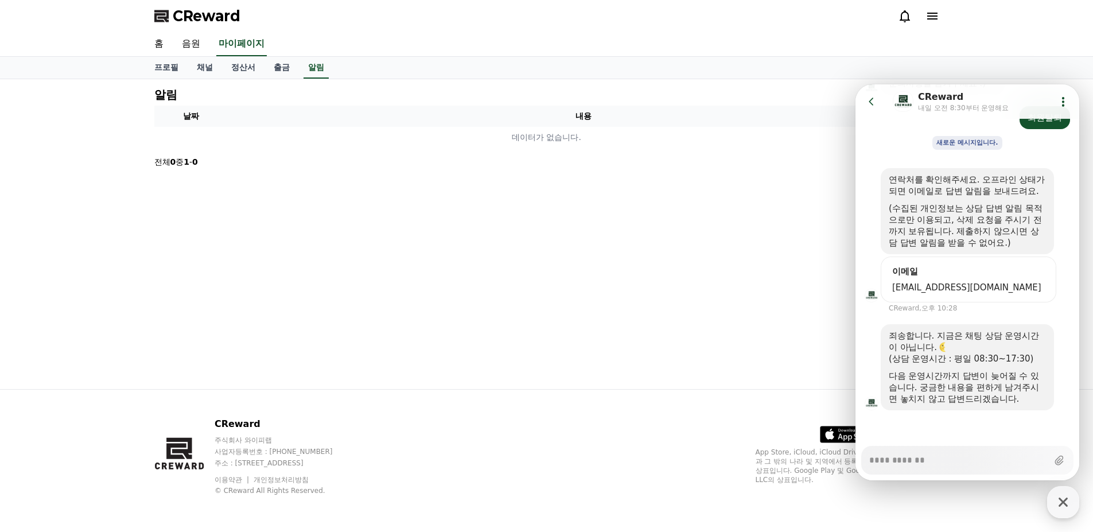
click at [986, 359] on div "(상담 운영시간 : 평일 08:30~17:30)" at bounding box center [967, 358] width 157 height 11
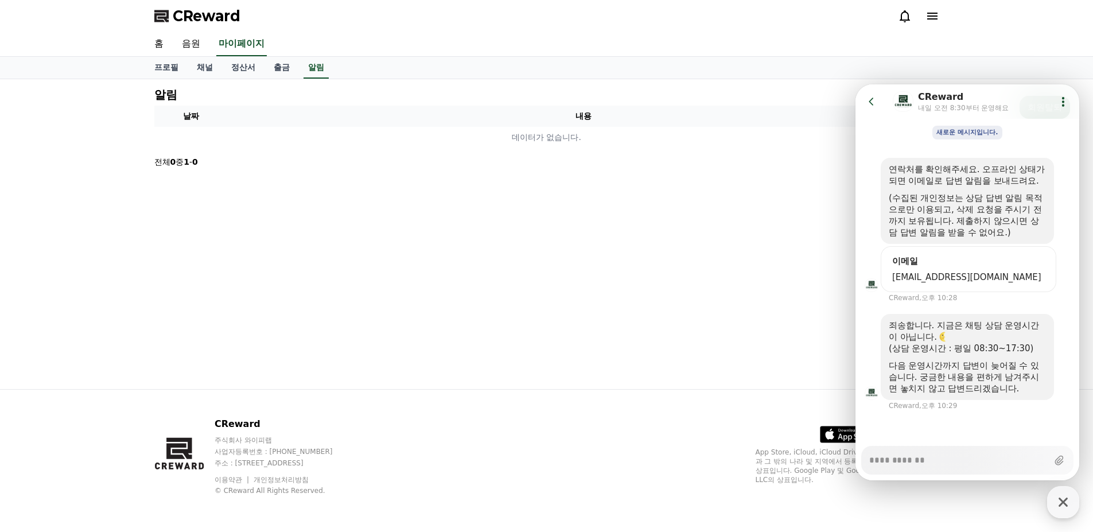
scroll to position [247, 0]
click at [1091, 125] on div "알림 날짜 내용 데이터가 없습니다. 전체 0 중 1 - 0 < >" at bounding box center [546, 234] width 1093 height 310
click at [1062, 507] on icon "button" at bounding box center [1063, 502] width 21 height 21
type textarea "*"
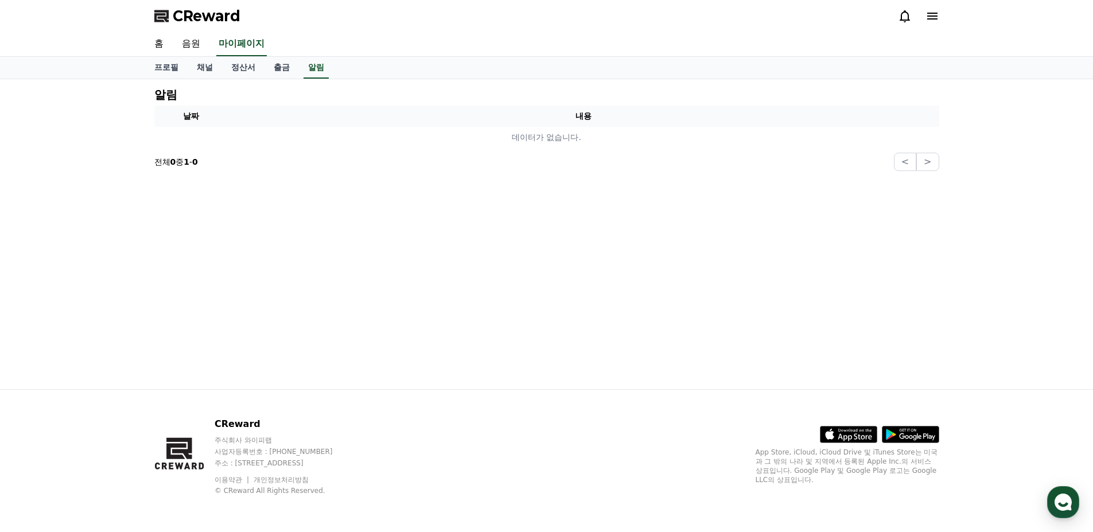
click at [549, 284] on div "알림 날짜 내용 데이터가 없습니다. 전체 0 중 1 - 0 < >" at bounding box center [546, 234] width 803 height 310
click at [174, 69] on link "프로필" at bounding box center [166, 68] width 42 height 22
select select "**********"
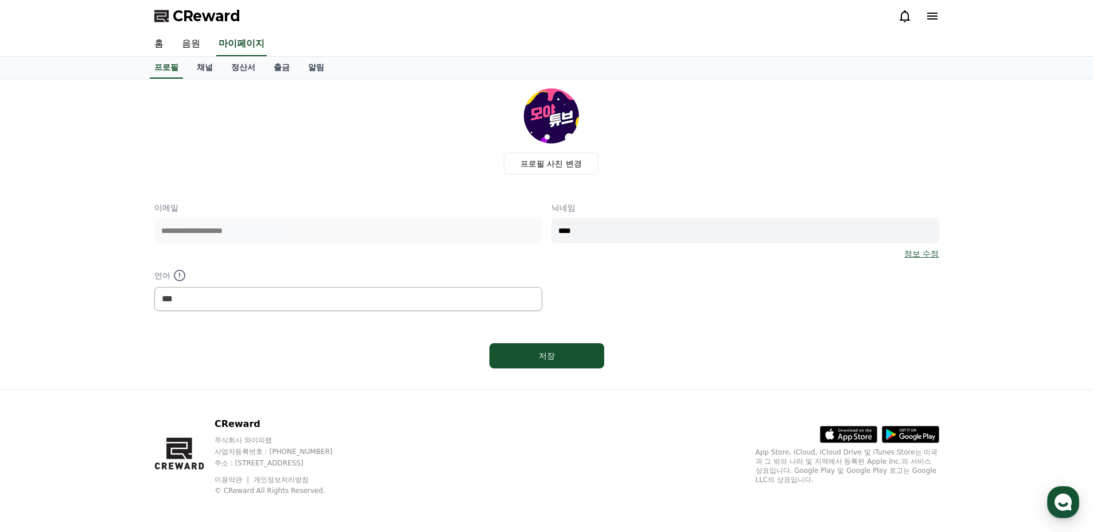
click at [436, 213] on div "**********" at bounding box center [348, 230] width 388 height 57
click at [564, 156] on label "프로필 사진 변경" at bounding box center [551, 164] width 95 height 22
click at [0, 0] on input "프로필 사진 변경" at bounding box center [0, 0] width 0 height 0
click at [520, 157] on label "프로필 사진 변경" at bounding box center [551, 164] width 95 height 22
click at [0, 0] on input "프로필 사진 변경" at bounding box center [0, 0] width 0 height 0
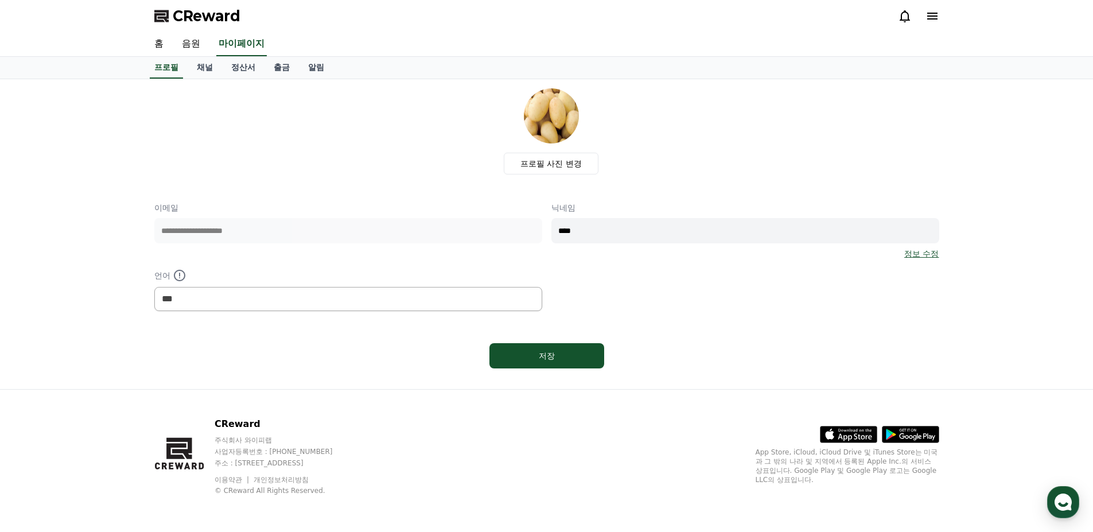
click at [716, 344] on div "저장" at bounding box center [546, 356] width 785 height 34
click at [653, 228] on input "****" at bounding box center [745, 230] width 388 height 25
type input "*"
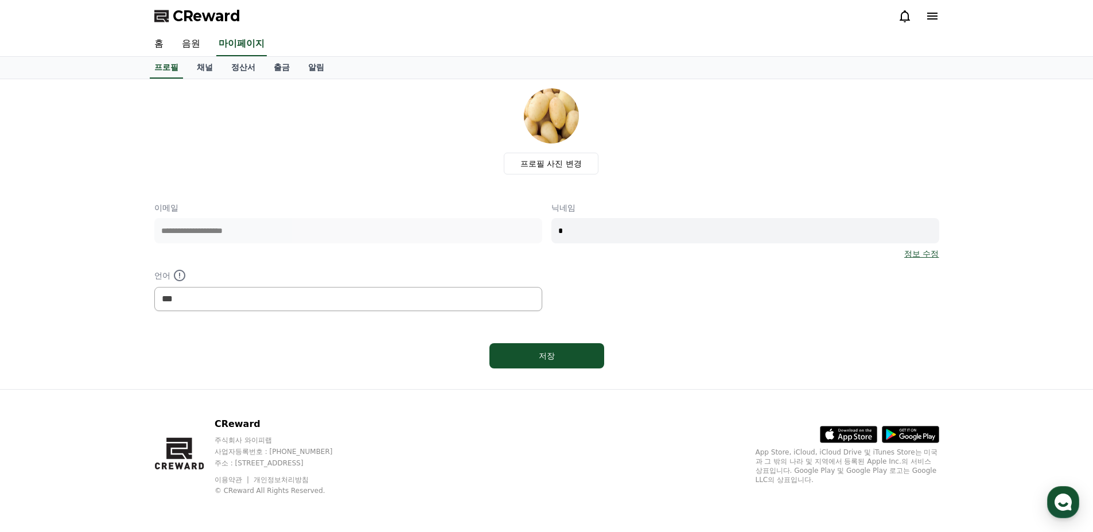
click at [634, 288] on div "**********" at bounding box center [546, 256] width 785 height 109
click at [526, 379] on div "**********" at bounding box center [546, 234] width 803 height 310
click at [549, 359] on div "저장" at bounding box center [546, 355] width 69 height 11
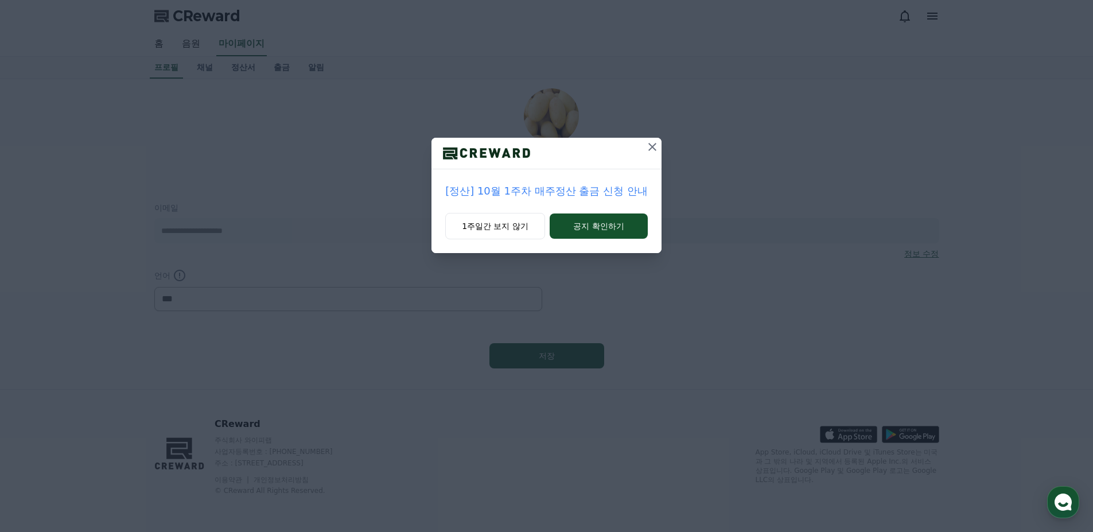
select select "**********"
click at [496, 220] on button "1주일간 보지 않기" at bounding box center [495, 226] width 100 height 26
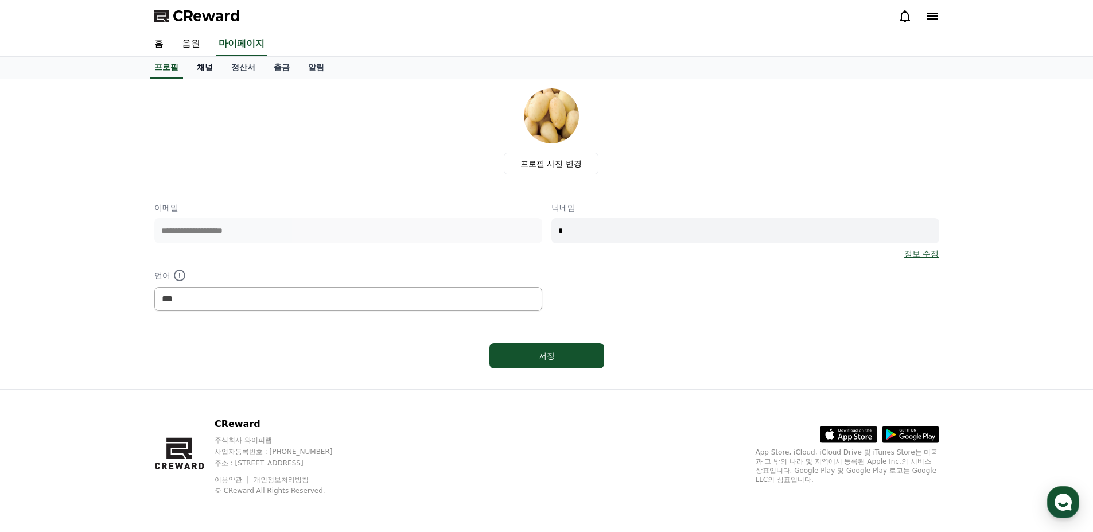
click at [206, 75] on link "채널" at bounding box center [205, 68] width 34 height 22
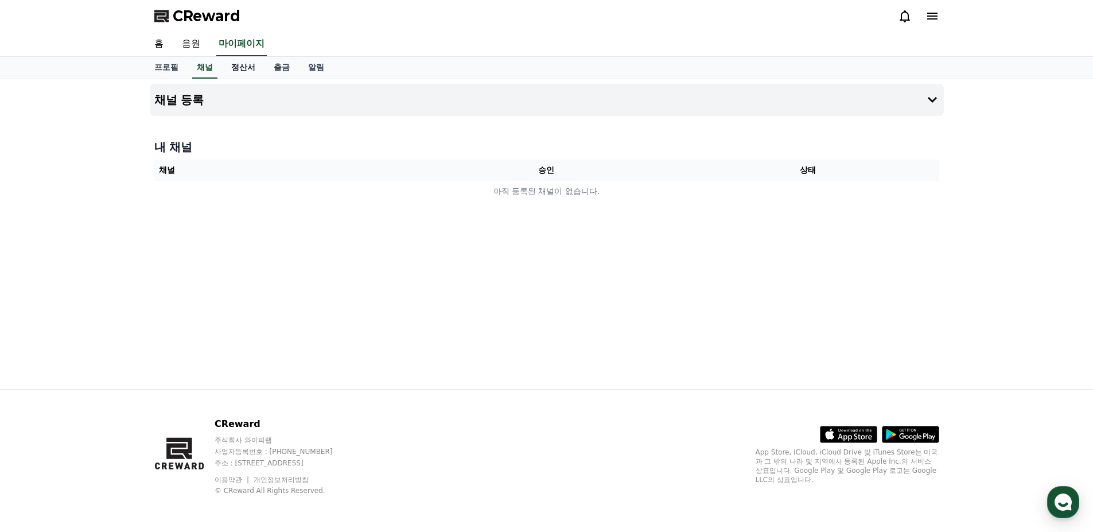
click at [234, 67] on link "정산서" at bounding box center [243, 68] width 42 height 22
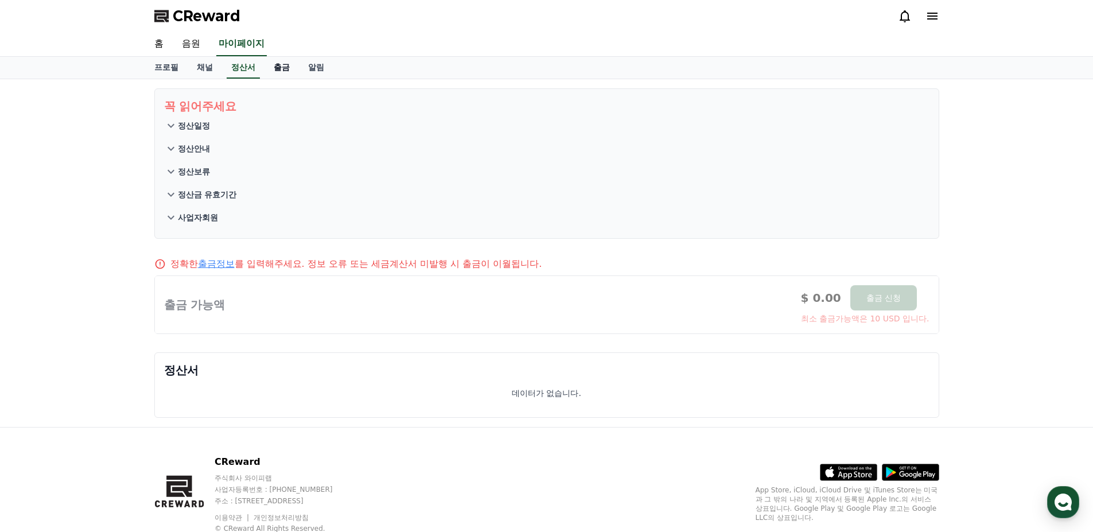
click at [278, 69] on link "출금" at bounding box center [282, 68] width 34 height 22
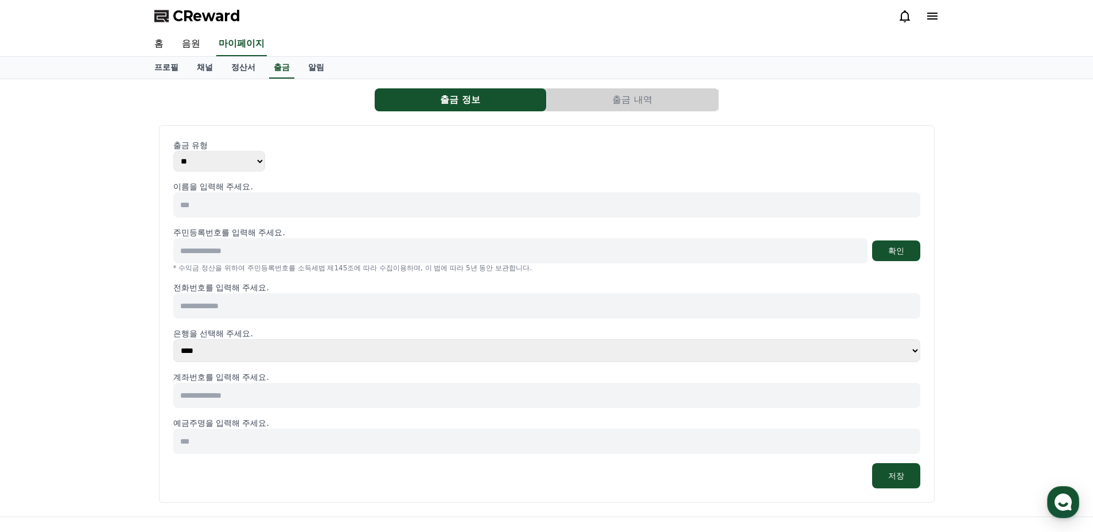
click at [294, 69] on div "프로필 채널 정산서 출금 알림" at bounding box center [546, 68] width 803 height 22
click at [301, 69] on link "알림" at bounding box center [316, 68] width 34 height 22
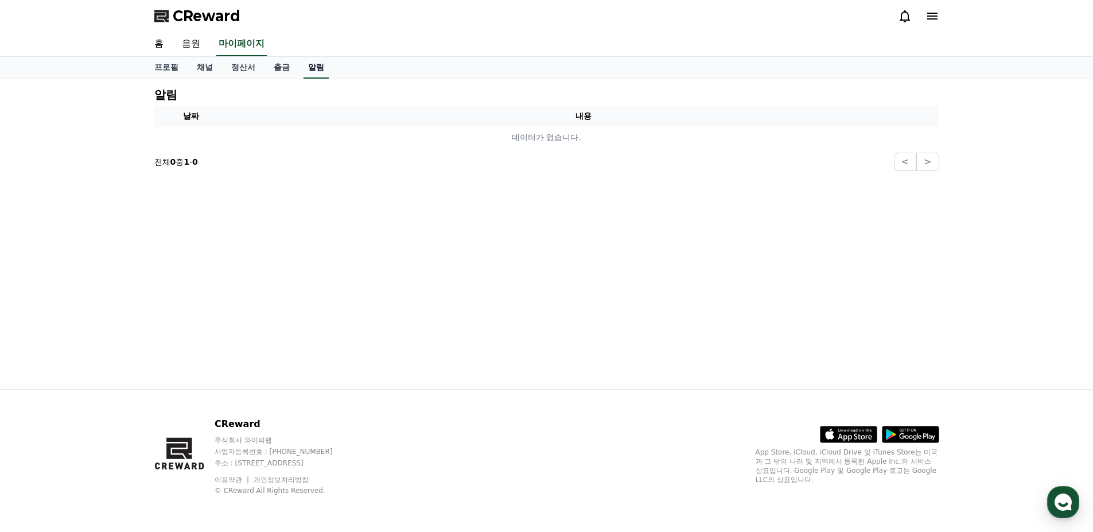
click at [310, 69] on link "알림" at bounding box center [316, 68] width 25 height 22
click at [932, 18] on icon at bounding box center [932, 16] width 10 height 7
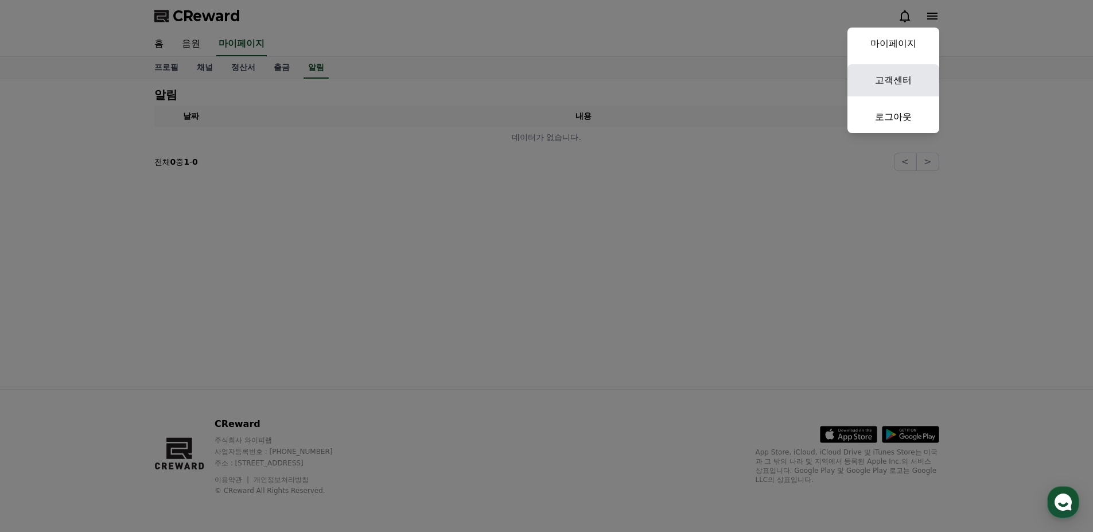
click at [894, 83] on link "고객센터" at bounding box center [894, 80] width 92 height 32
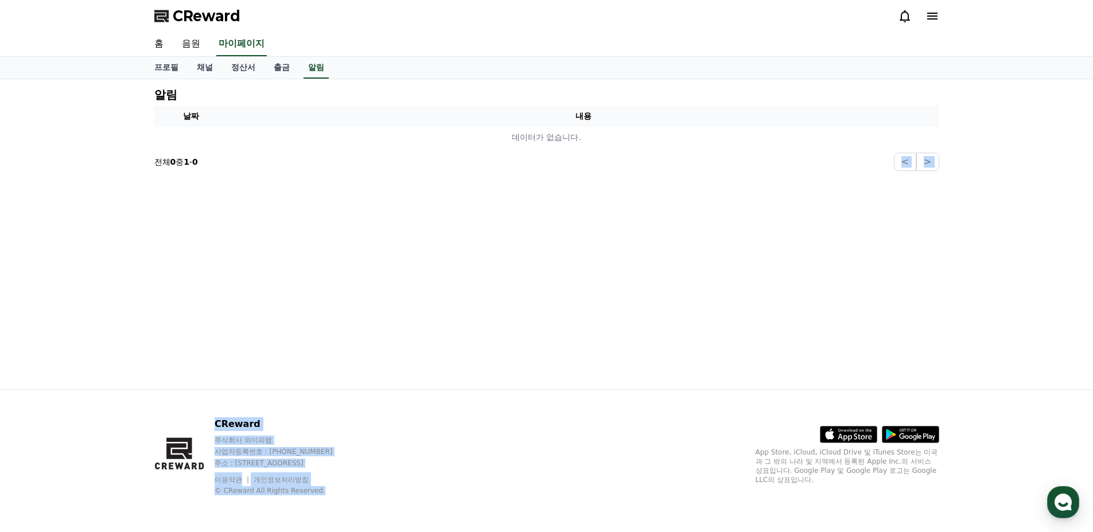
drag, startPoint x: 454, startPoint y: 488, endPoint x: 460, endPoint y: 272, distance: 216.4
click at [460, 277] on div "CReward 홈 음원 마이페이지 프로필 채널 정산서 출금 알림 알림 날짜 내용 데이터가 없습니다. 전체 0 중 1 - 0 < > CRewar…" at bounding box center [546, 266] width 1093 height 532
click at [460, 272] on div "알림 날짜 내용 데이터가 없습니다. 전체 0 중 1 - 0 < >" at bounding box center [546, 234] width 803 height 310
